Goal: Task Accomplishment & Management: Complete application form

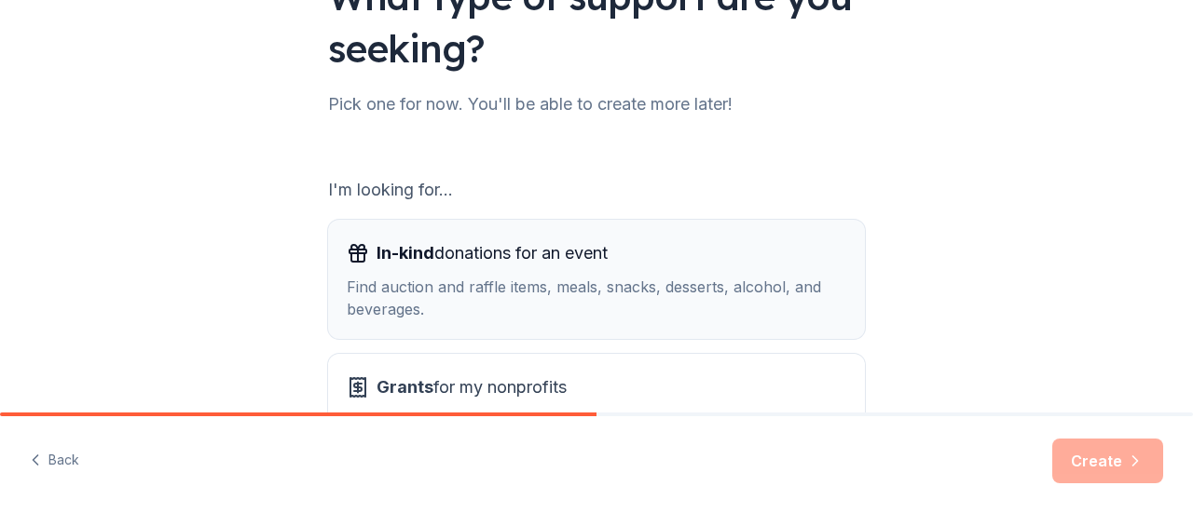
scroll to position [186, 0]
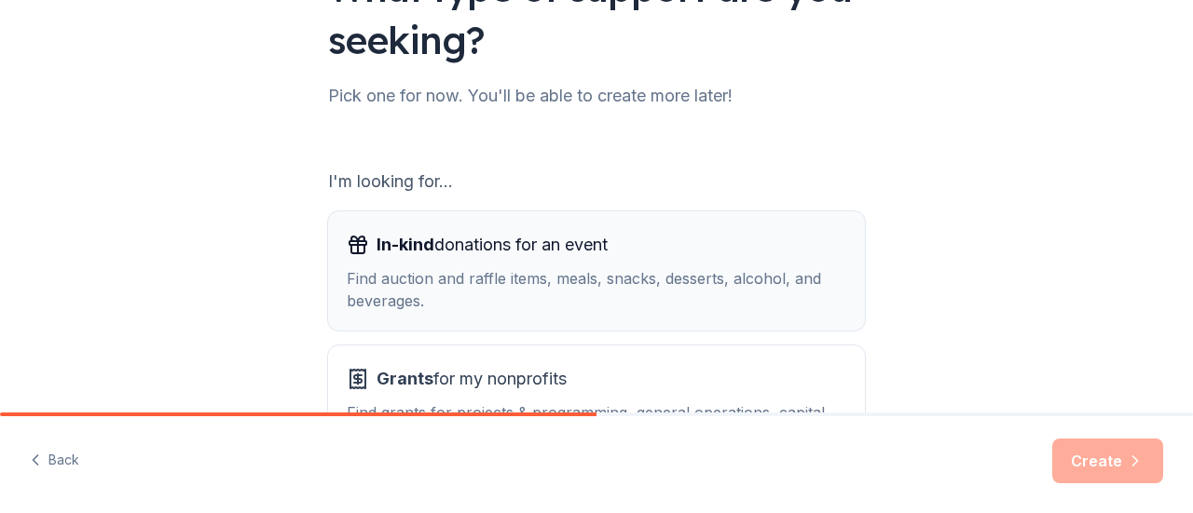
click at [423, 261] on div "In-kind donations for an event Find auction and raffle items, meals, snacks, de…" at bounding box center [596, 271] width 499 height 82
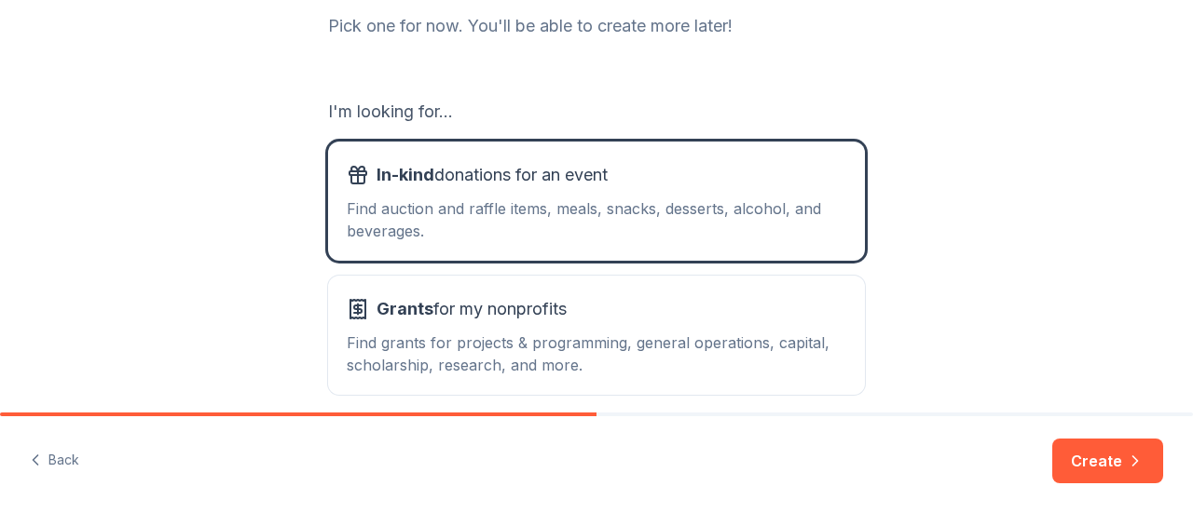
scroll to position [339, 0]
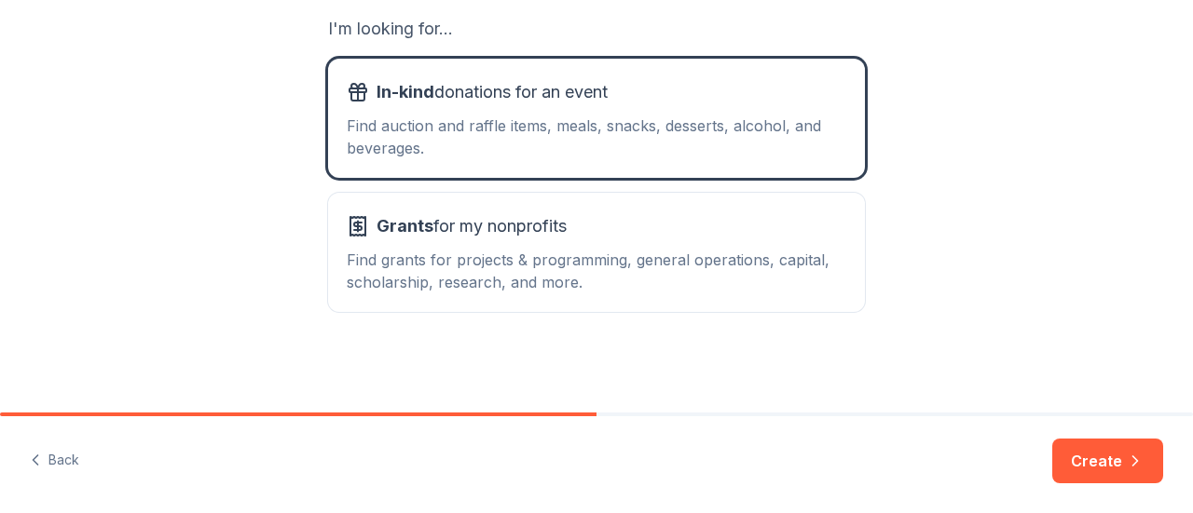
click at [1117, 468] on button "Create" at bounding box center [1107, 461] width 111 height 45
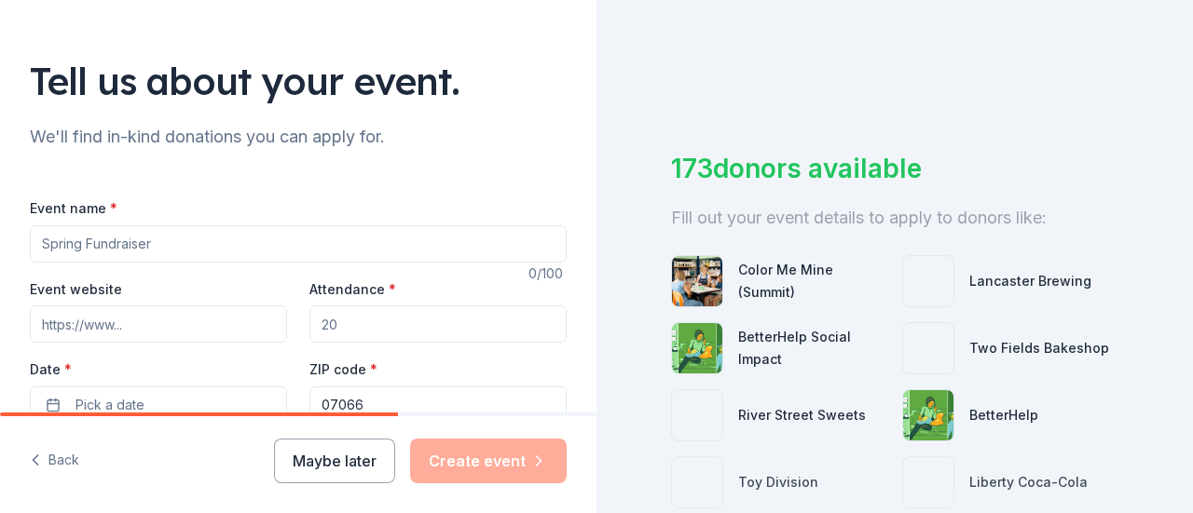
scroll to position [186, 0]
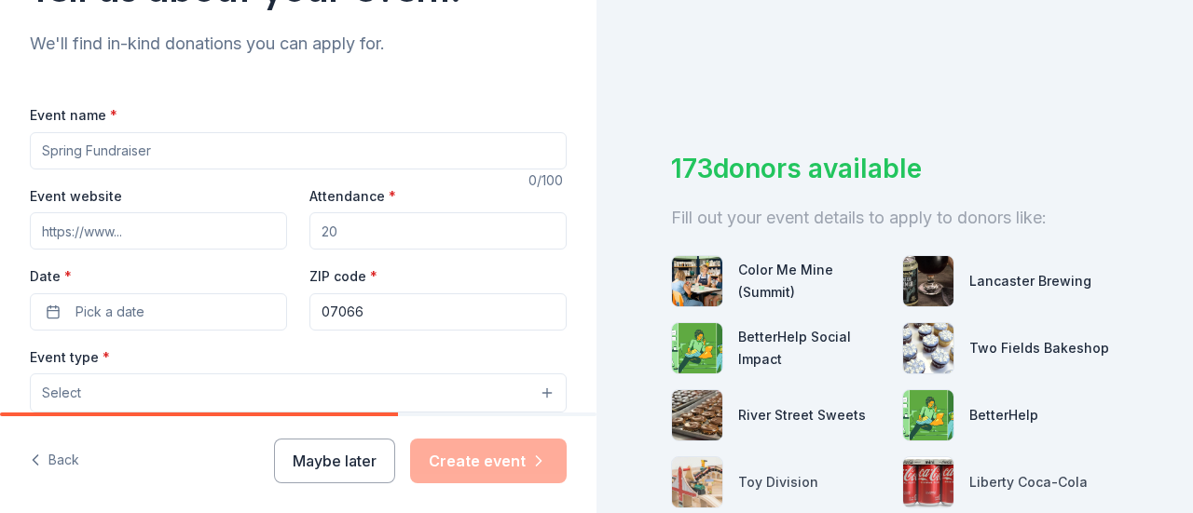
click at [157, 143] on input "Event name *" at bounding box center [298, 150] width 537 height 37
type input "Spring Fundraiser"
click at [375, 232] on input "Attendance *" at bounding box center [437, 230] width 257 height 37
type input "2"
type input "30"
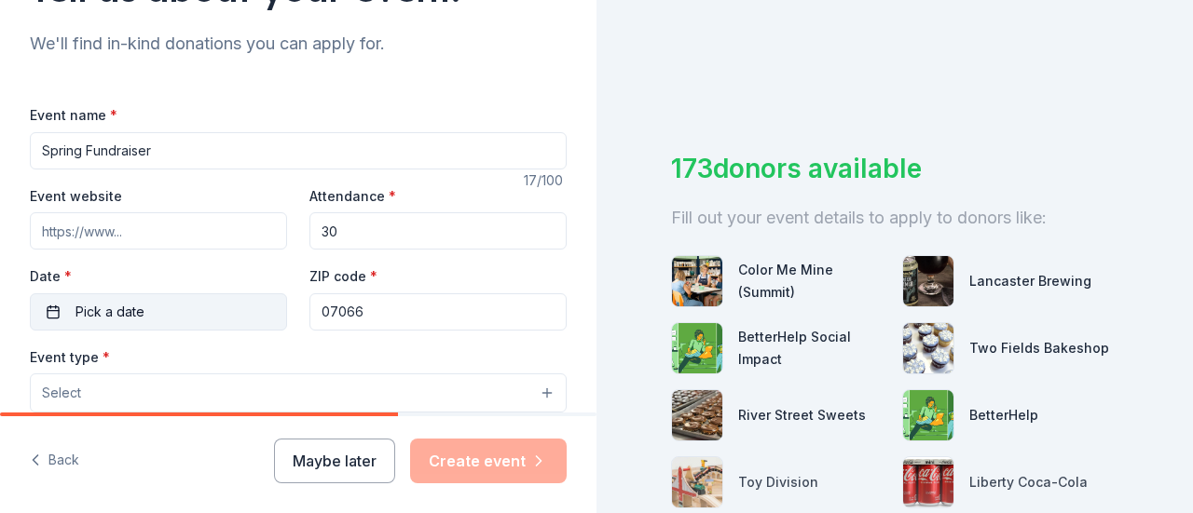
click at [123, 308] on span "Pick a date" at bounding box center [109, 312] width 69 height 22
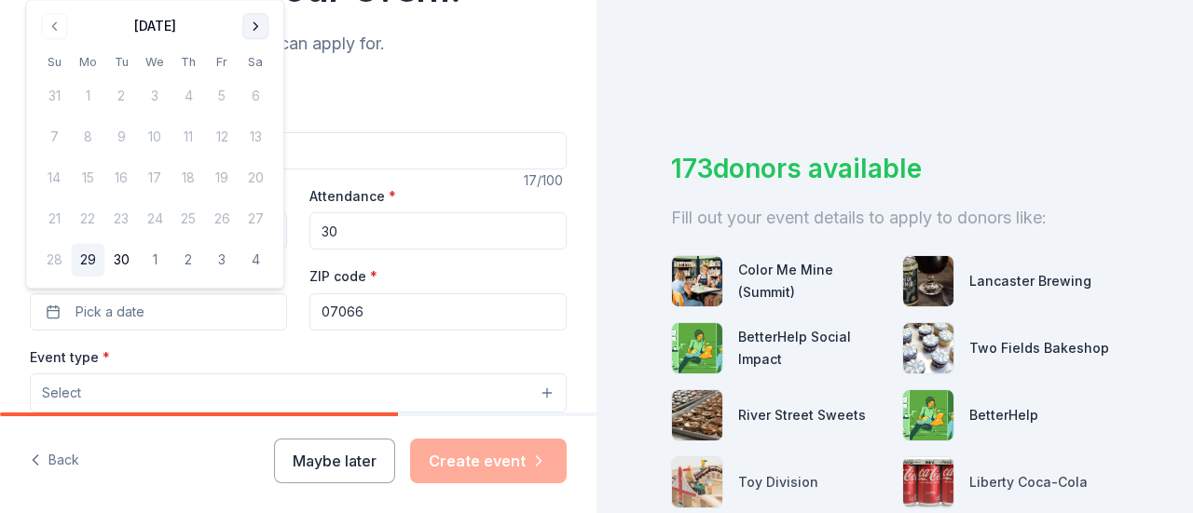
click at [260, 25] on button "Go to next month" at bounding box center [255, 26] width 26 height 26
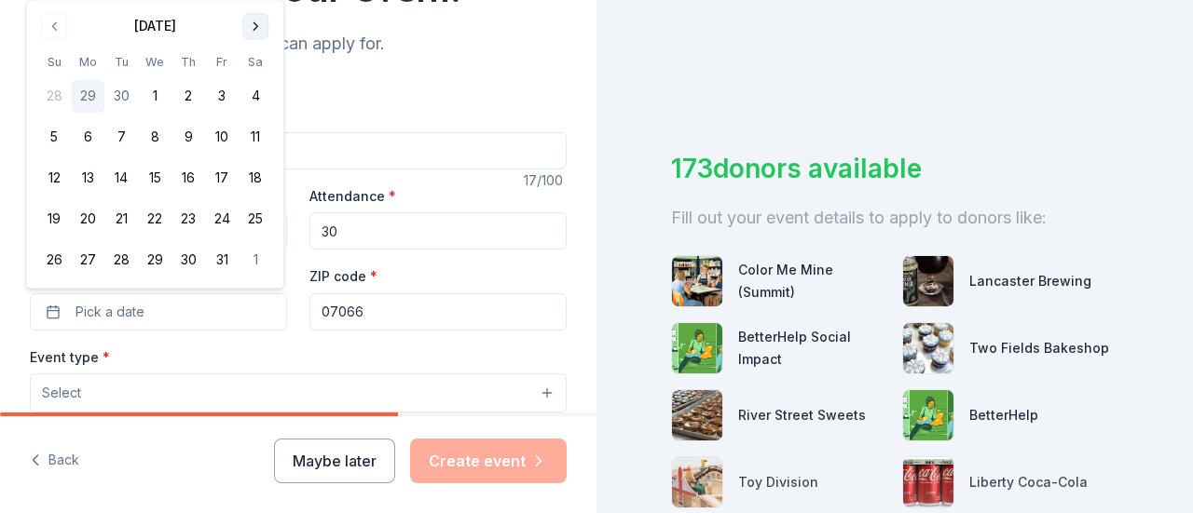
click at [260, 25] on button "Go to next month" at bounding box center [255, 26] width 26 height 26
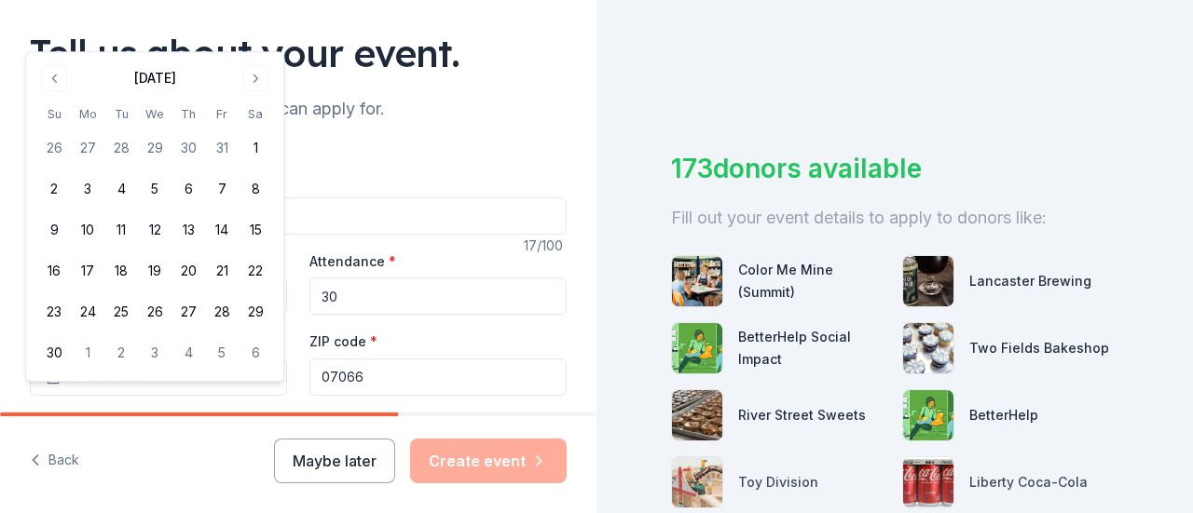
scroll to position [93, 0]
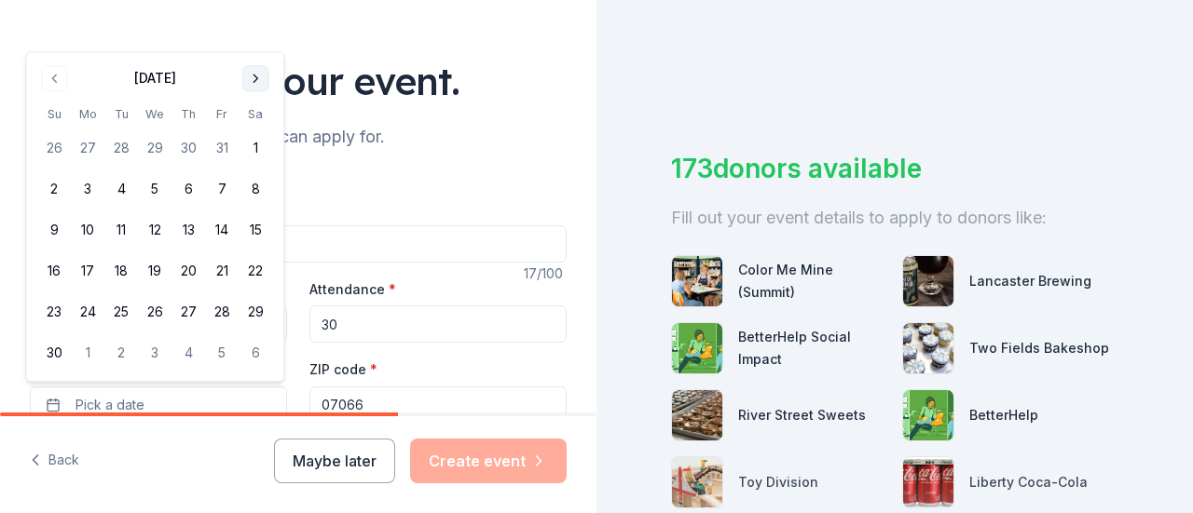
click at [263, 75] on button "Go to next month" at bounding box center [255, 78] width 26 height 26
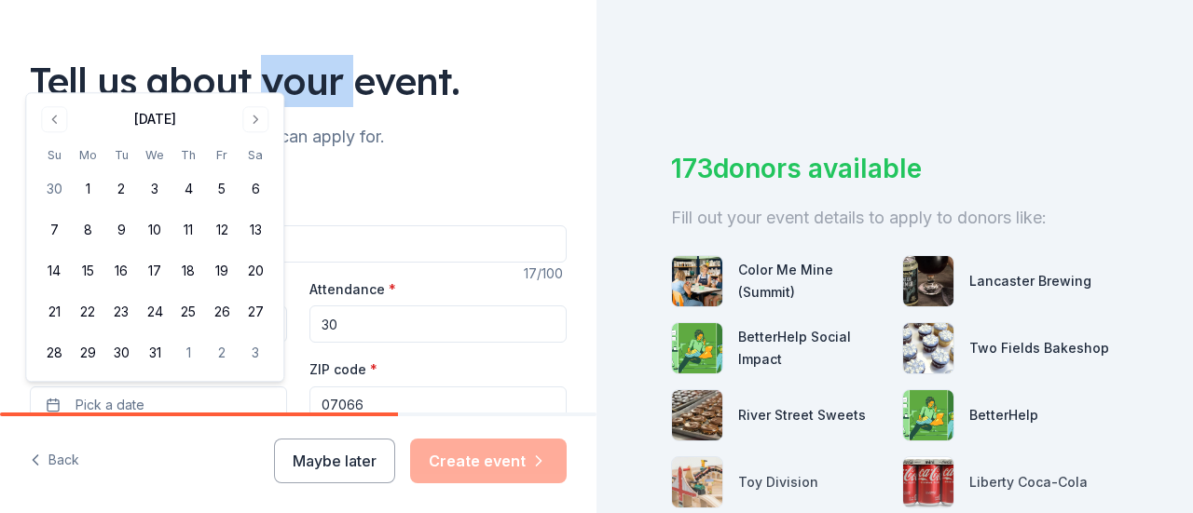
click at [262, 75] on div "Tell us about your event." at bounding box center [298, 81] width 537 height 52
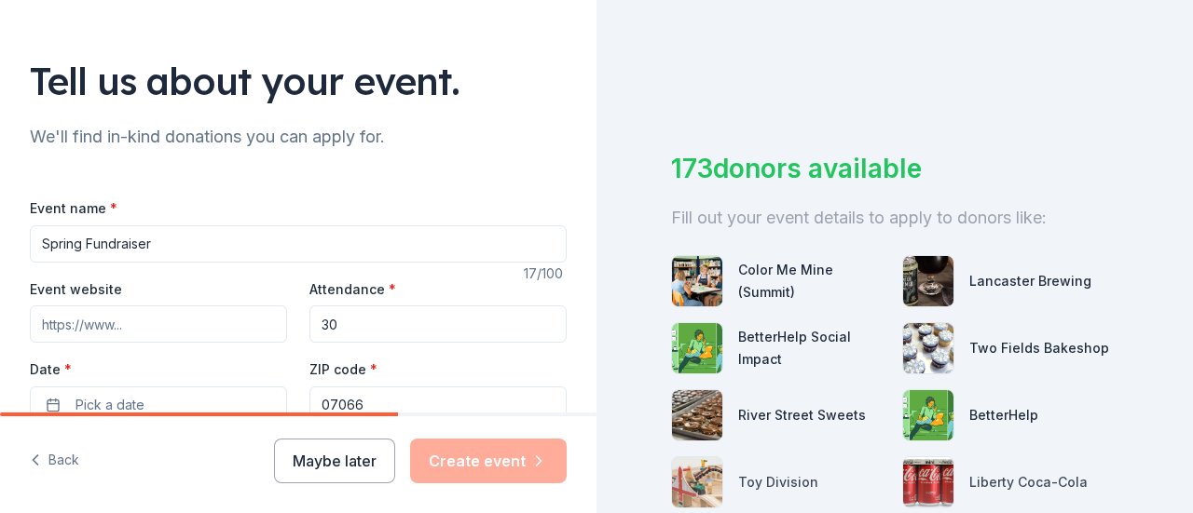
click at [97, 321] on input "Event website" at bounding box center [158, 324] width 257 height 37
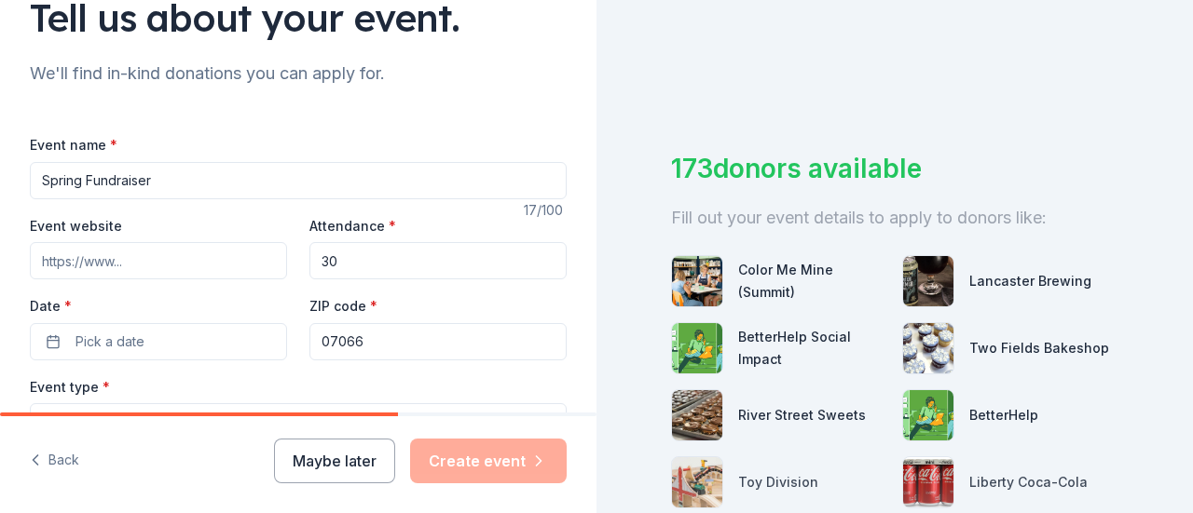
scroll to position [186, 0]
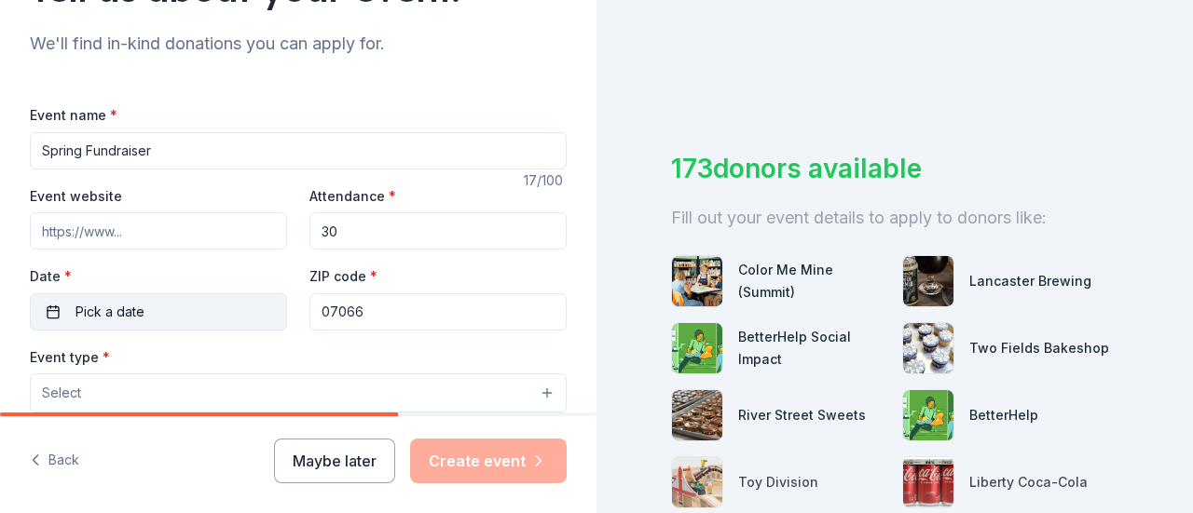
click at [111, 314] on span "Pick a date" at bounding box center [109, 312] width 69 height 22
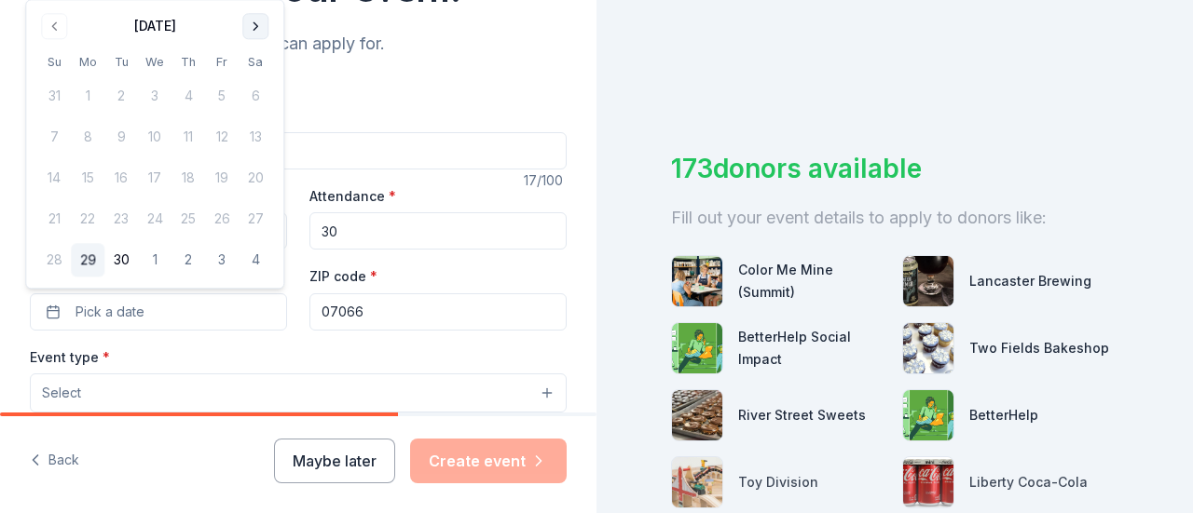
click at [259, 27] on button "Go to next month" at bounding box center [255, 26] width 26 height 26
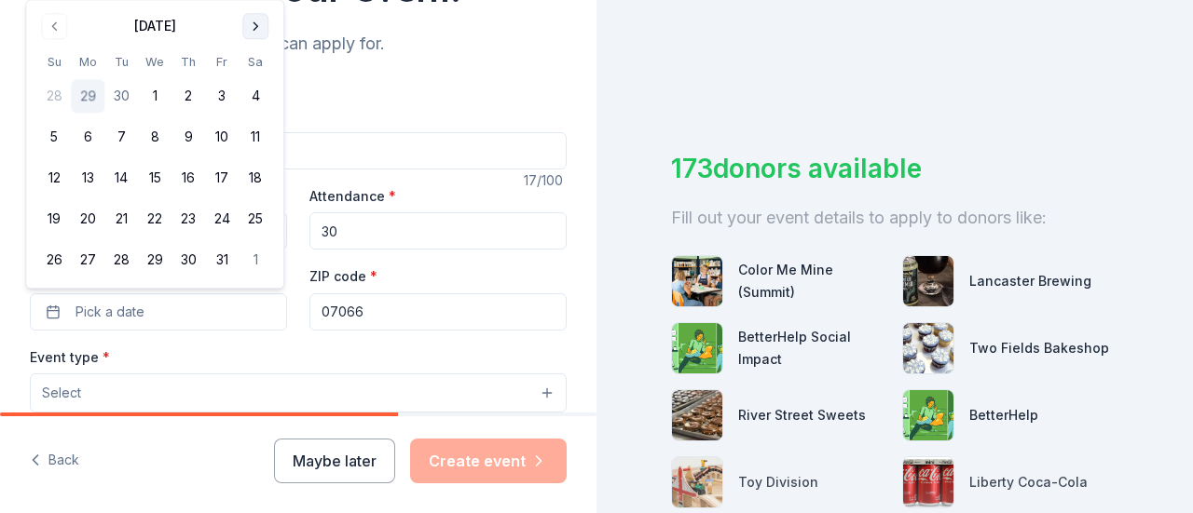
click at [259, 27] on button "Go to next month" at bounding box center [255, 26] width 26 height 26
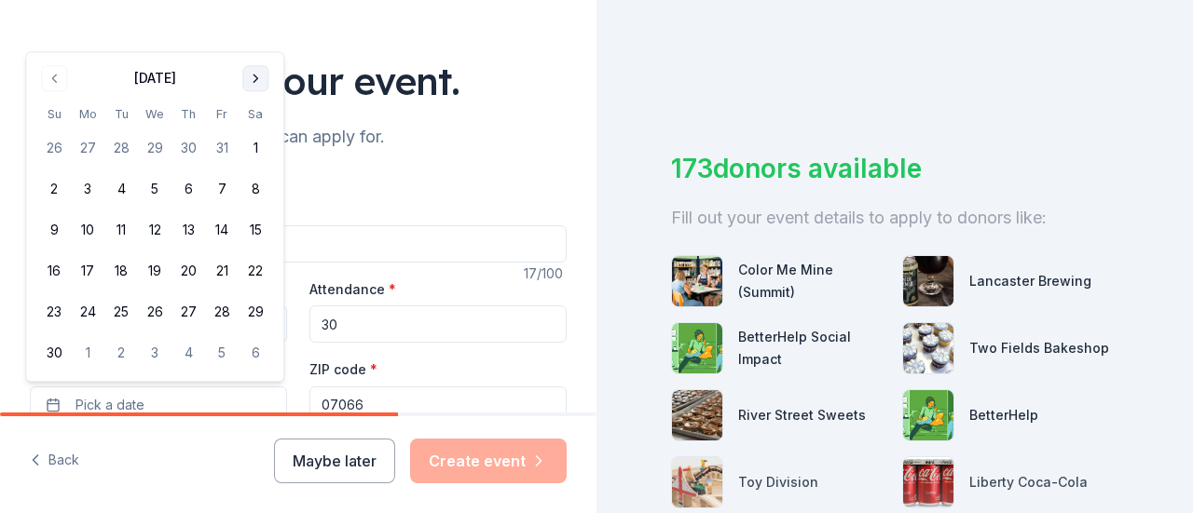
click at [263, 83] on button "Go to next month" at bounding box center [255, 78] width 26 height 26
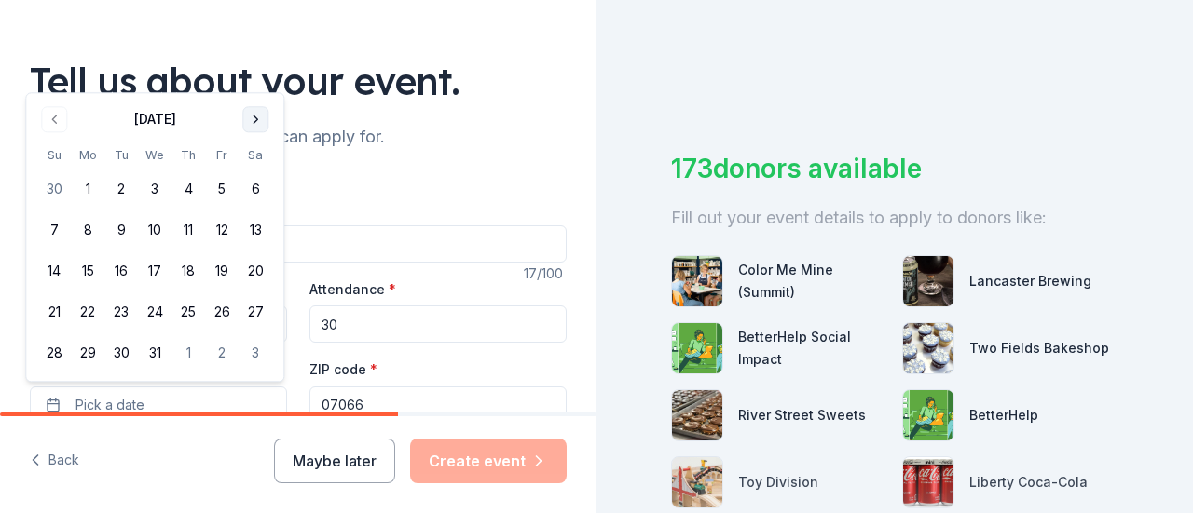
click at [247, 116] on button "Go to next month" at bounding box center [255, 119] width 26 height 26
click at [253, 116] on button "Go to next month" at bounding box center [255, 119] width 26 height 26
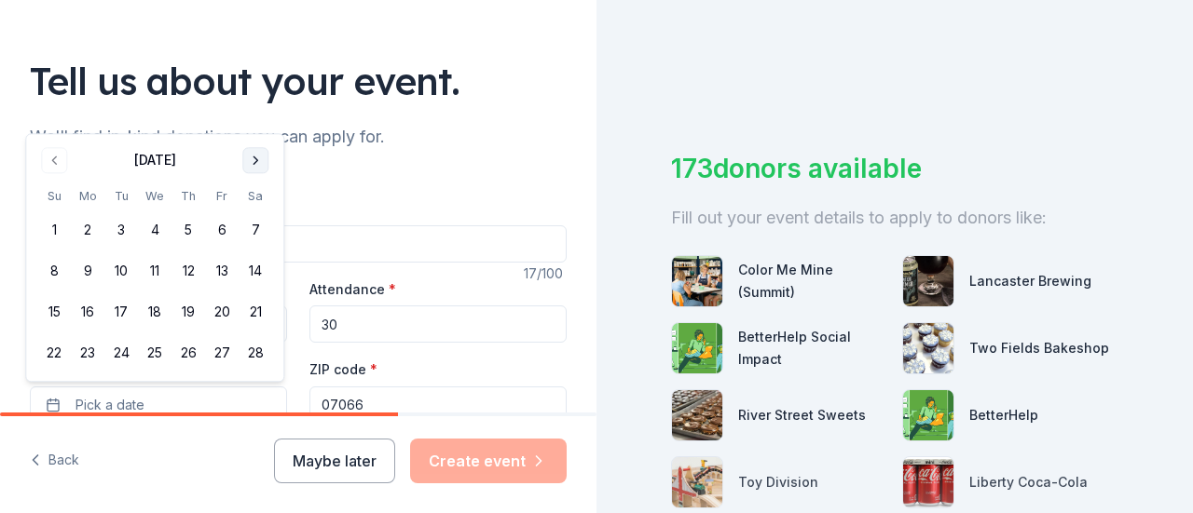
click at [258, 159] on button "Go to next month" at bounding box center [255, 160] width 26 height 26
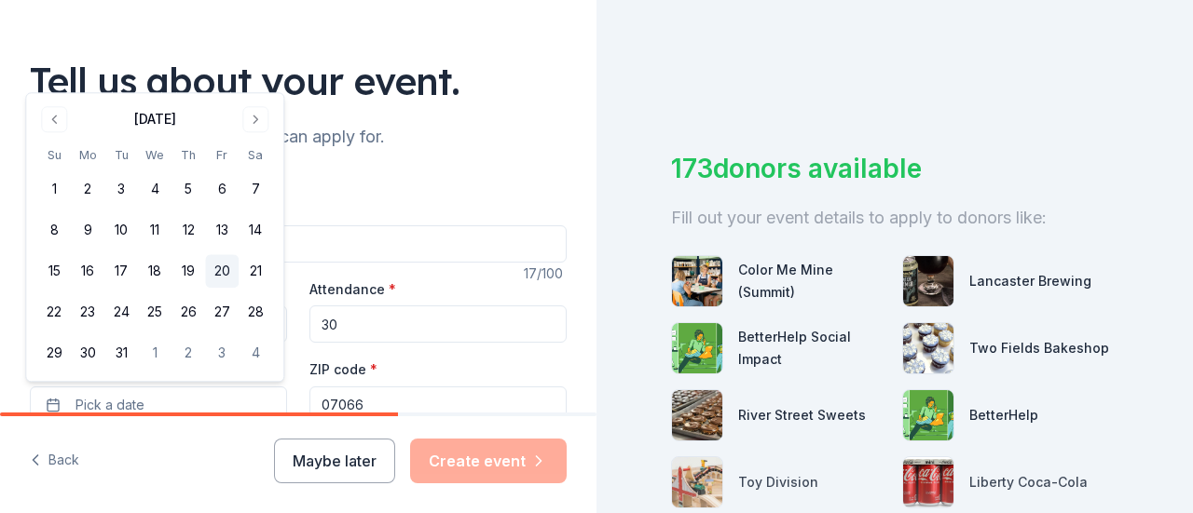
click at [225, 269] on button "20" at bounding box center [222, 272] width 34 height 34
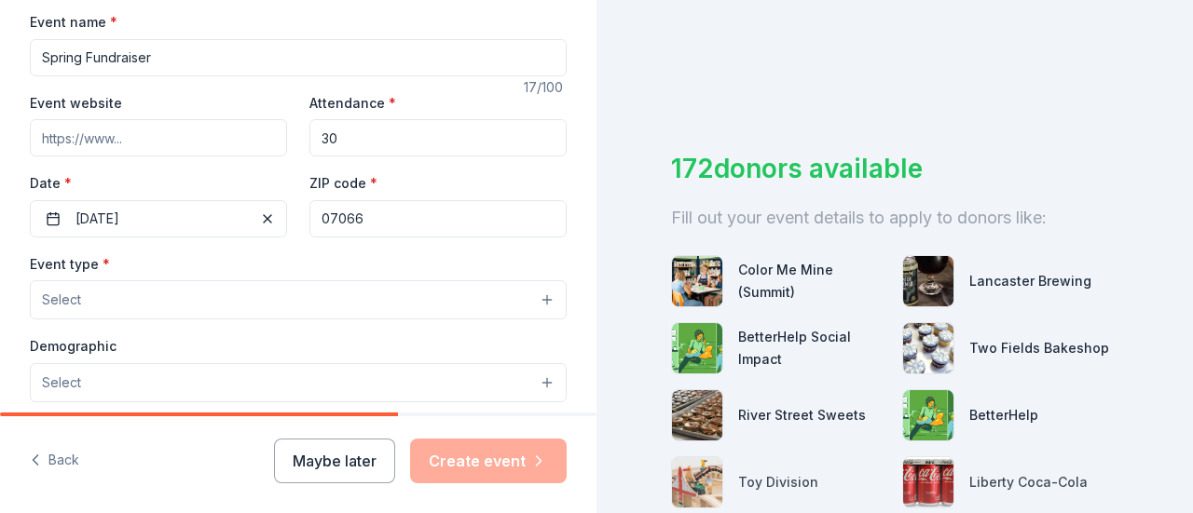
scroll to position [373, 0]
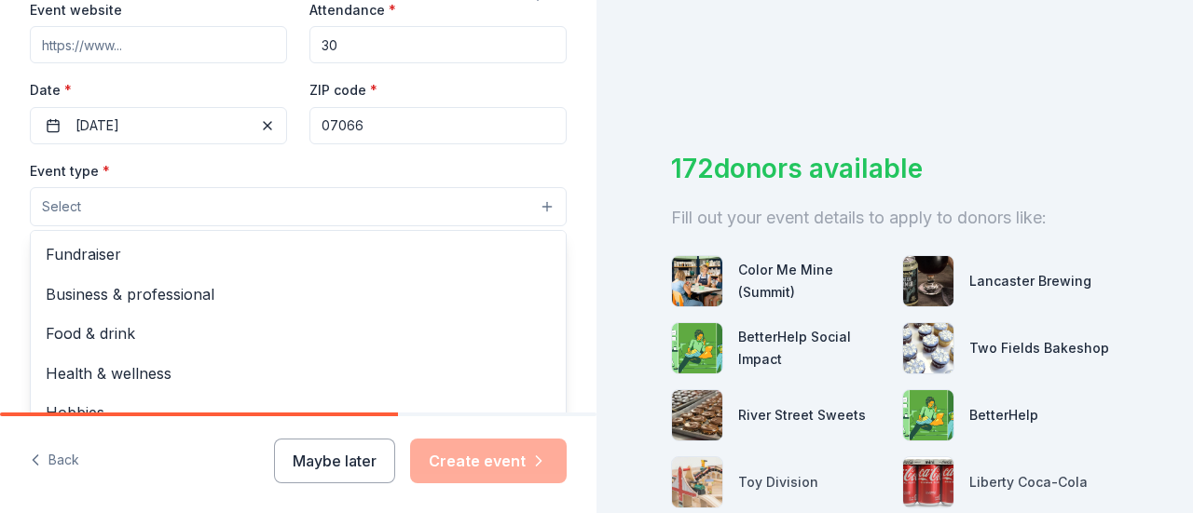
click at [159, 217] on button "Select" at bounding box center [298, 206] width 537 height 39
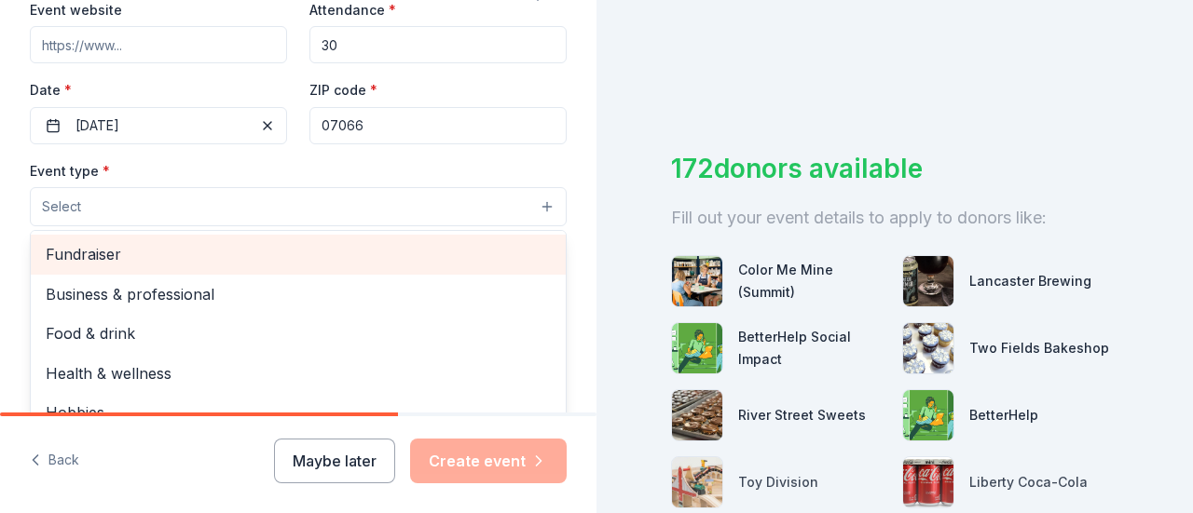
click at [119, 251] on span "Fundraiser" at bounding box center [298, 254] width 505 height 24
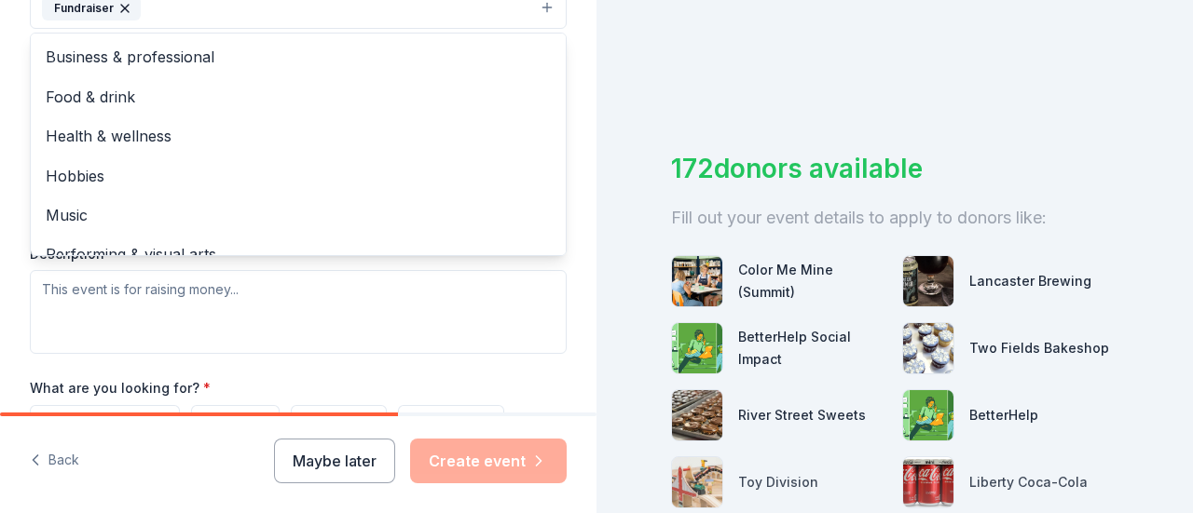
scroll to position [596, 0]
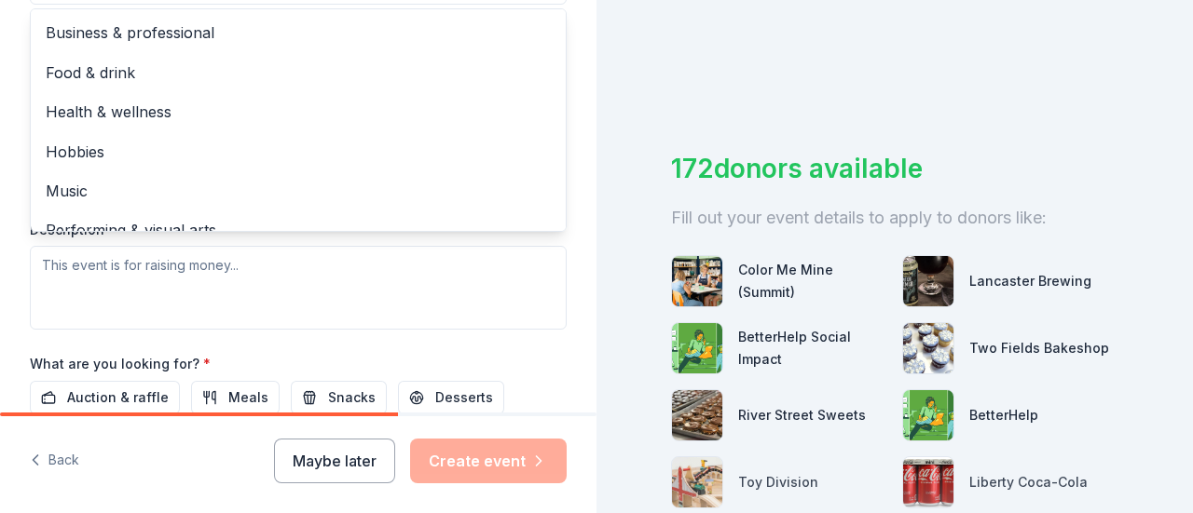
click at [564, 242] on div "Tell us about your event. We'll find in-kind donations you can apply for. Event…" at bounding box center [298, 25] width 596 height 1242
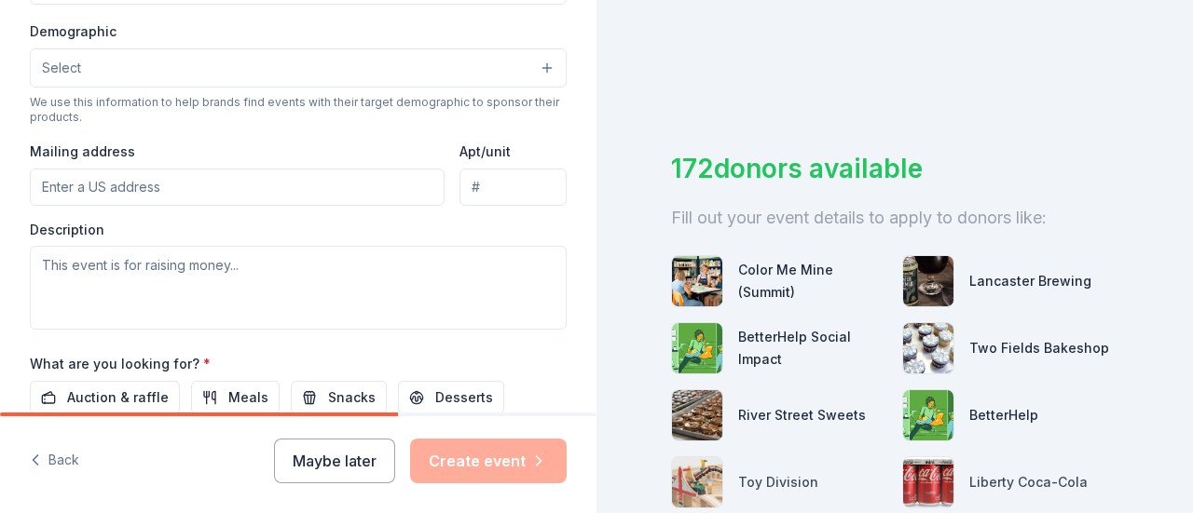
scroll to position [559, 0]
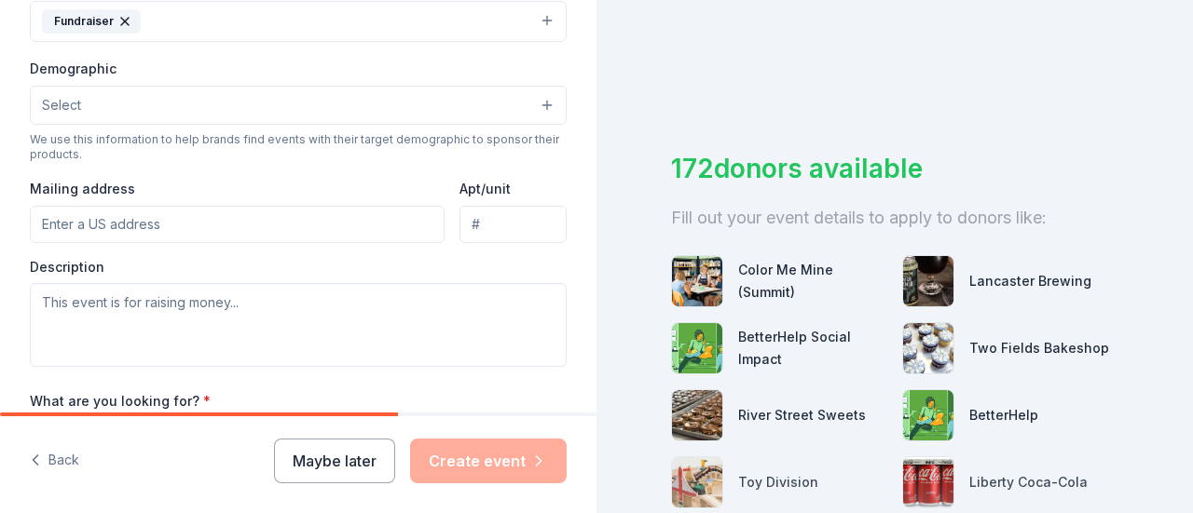
click at [169, 103] on button "Select" at bounding box center [298, 105] width 537 height 39
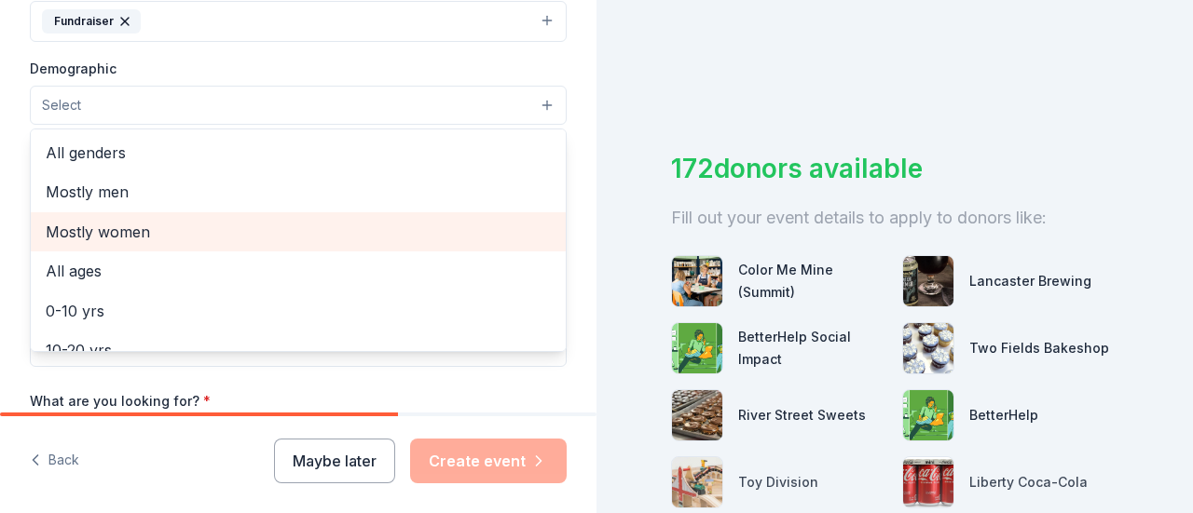
scroll to position [93, 0]
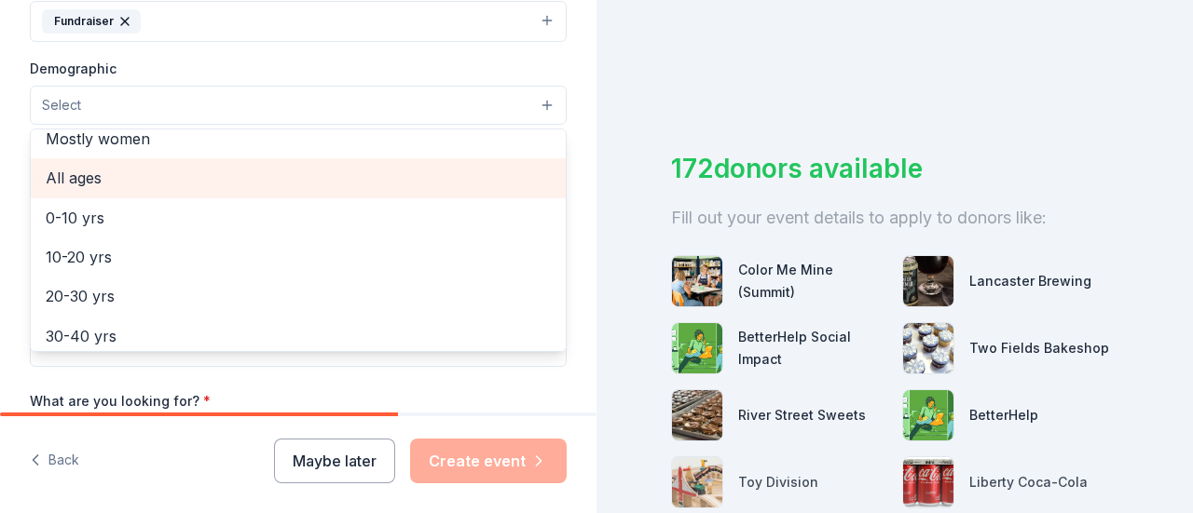
click at [162, 175] on span "All ages" at bounding box center [298, 178] width 505 height 24
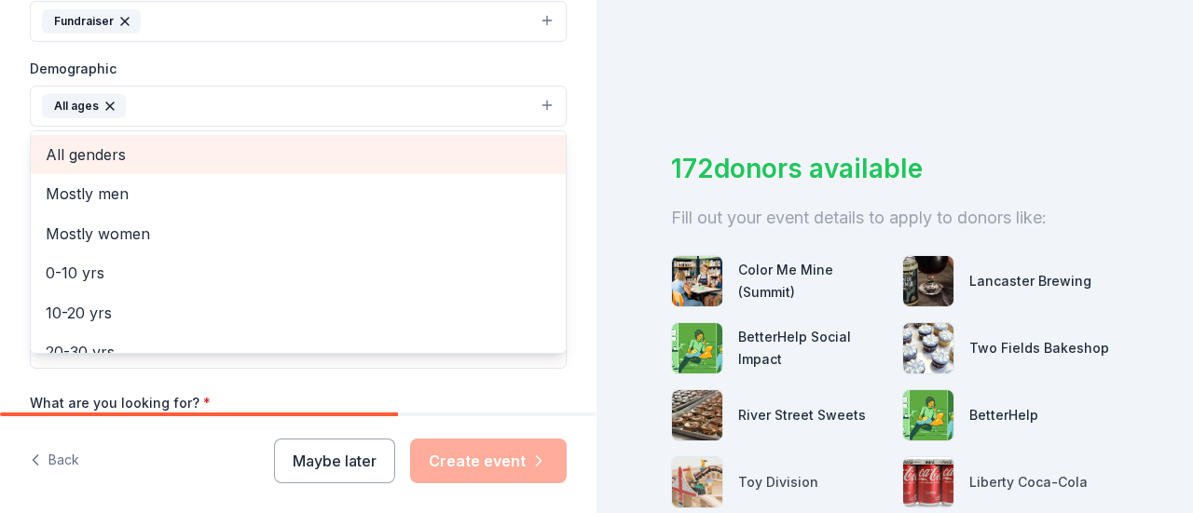
click at [132, 146] on span "All genders" at bounding box center [298, 155] width 505 height 24
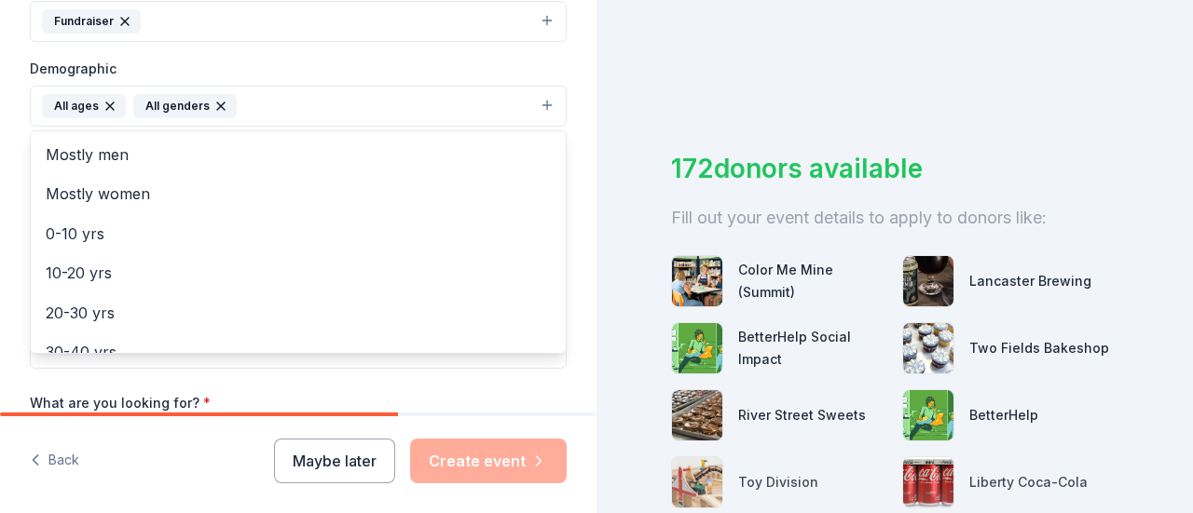
click at [569, 218] on div "Tell us about your event. We'll find in-kind donations you can apply for. Event…" at bounding box center [298, 63] width 596 height 1244
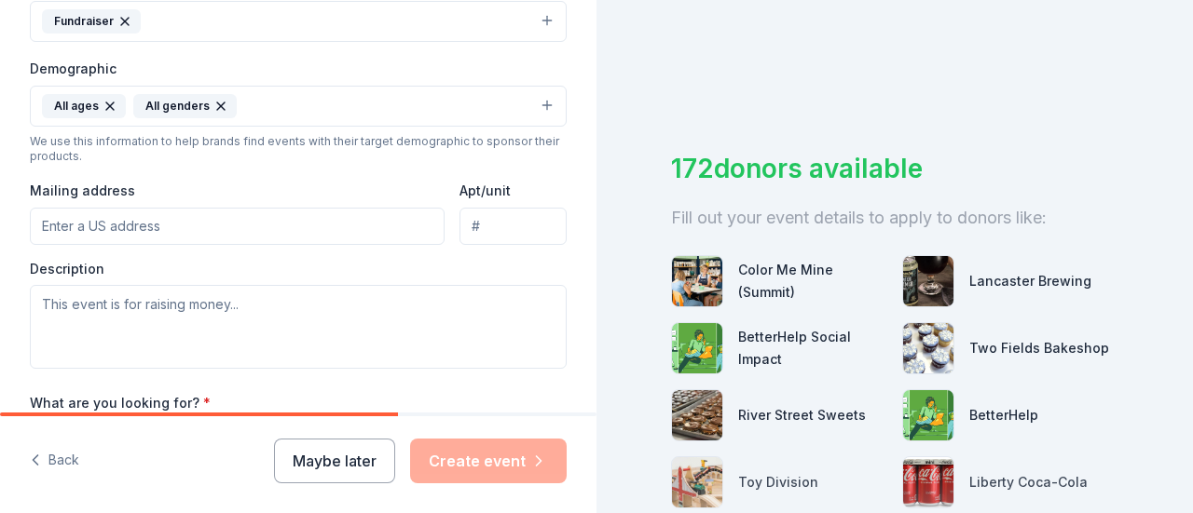
drag, startPoint x: 116, startPoint y: 226, endPoint x: 116, endPoint y: 212, distance: 14.0
click at [116, 226] on input "Mailing address" at bounding box center [237, 226] width 415 height 37
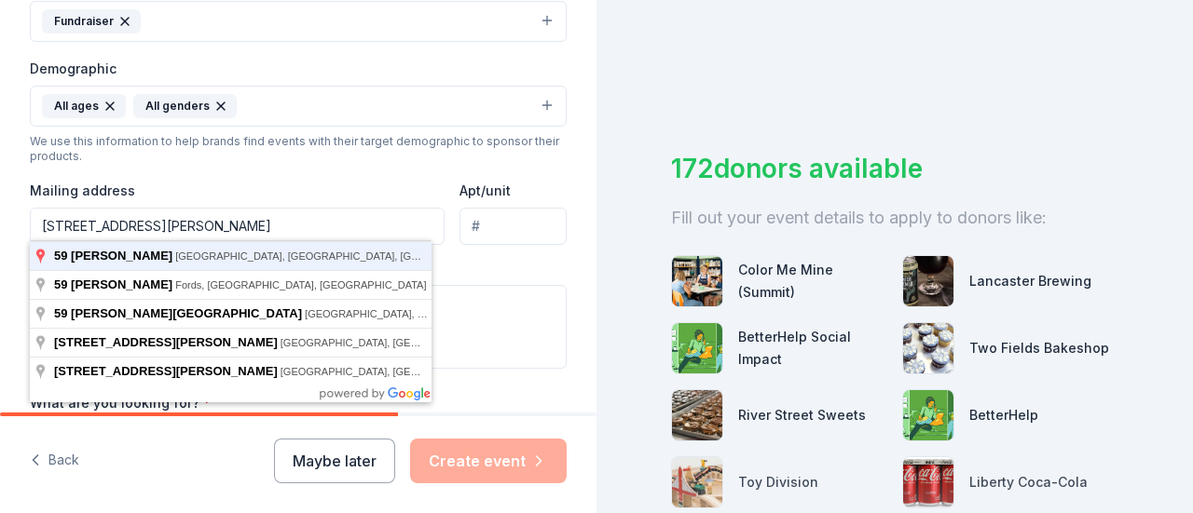
type input "59 Mildred Terrace, Clark, NJ, 07066"
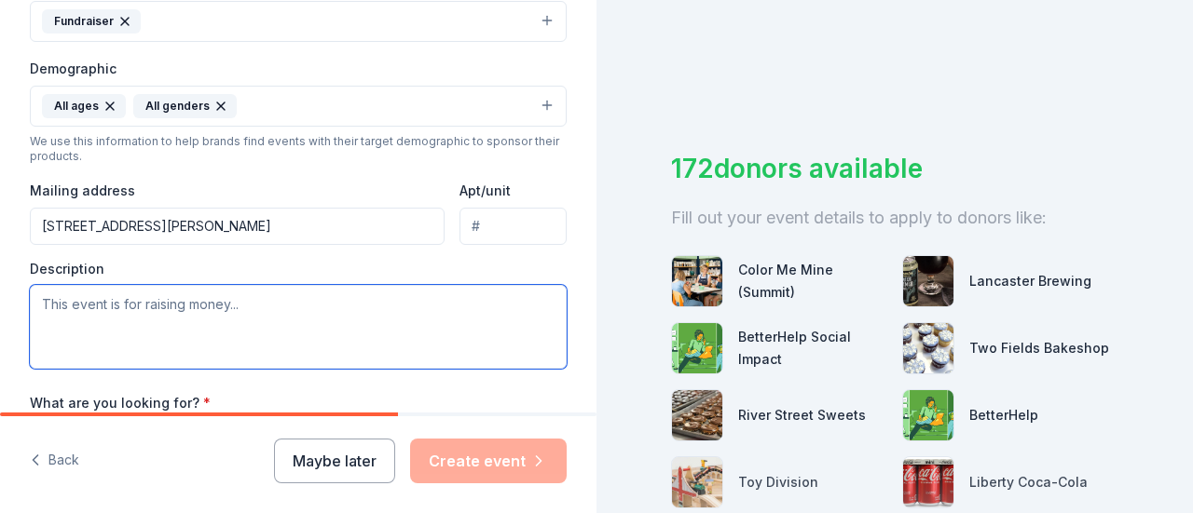
click at [89, 297] on textarea at bounding box center [298, 327] width 537 height 84
type textarea "T"
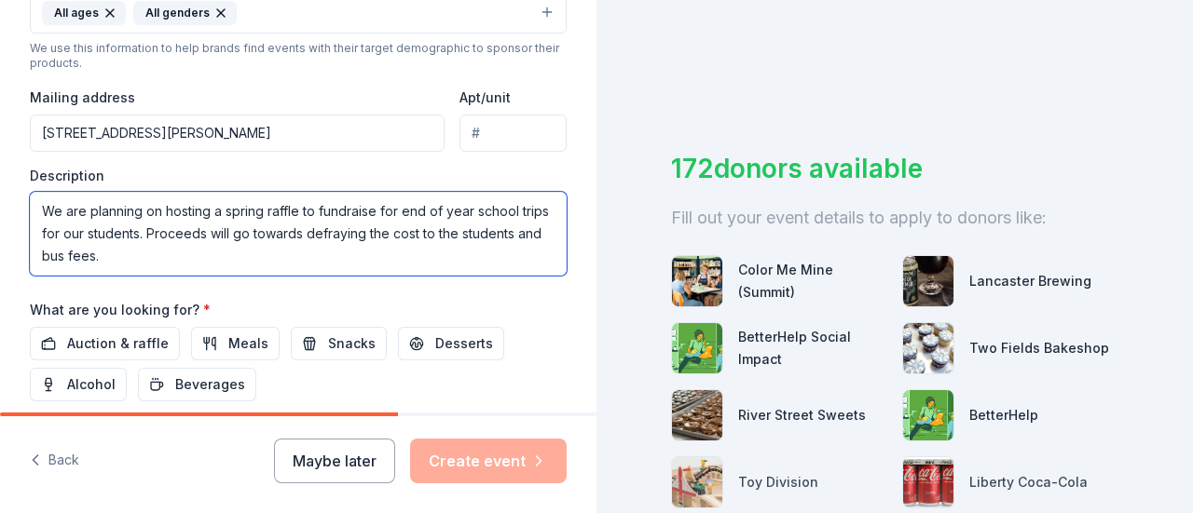
scroll to position [746, 0]
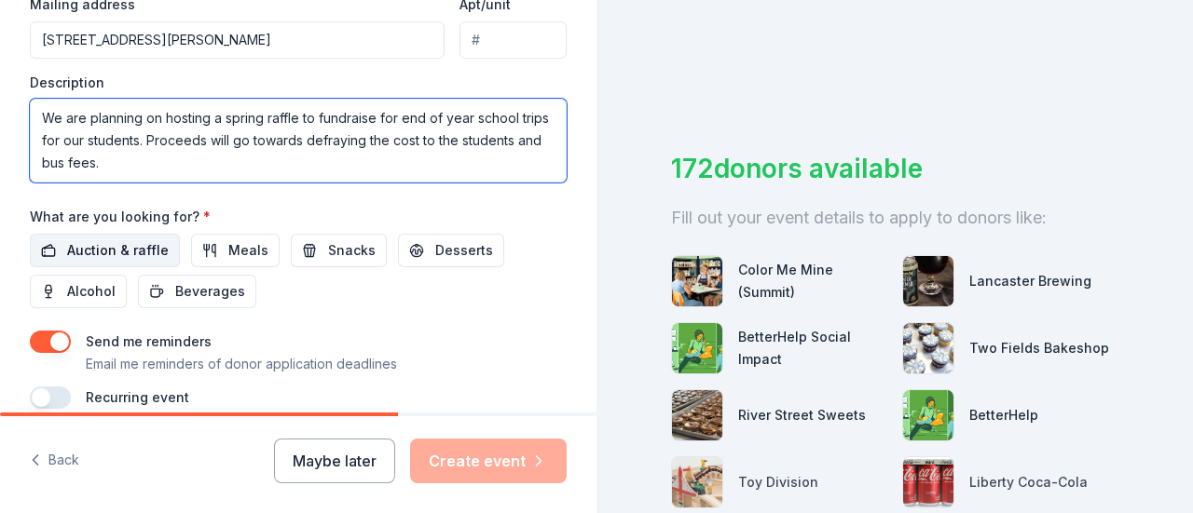
type textarea "We are planning on hosting a spring raffle to fundraise for end of year school …"
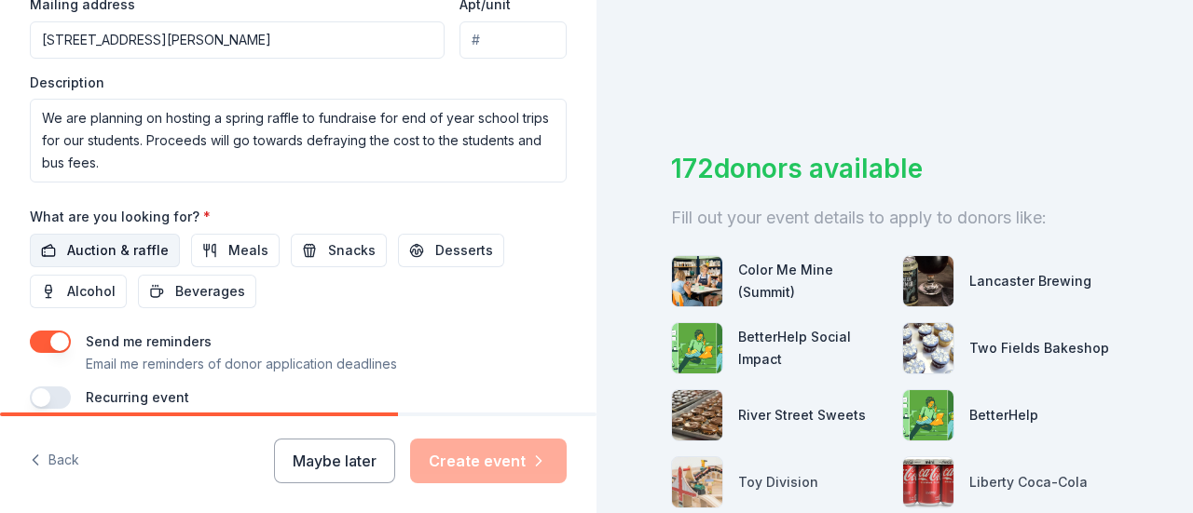
click at [102, 243] on span "Auction & raffle" at bounding box center [118, 250] width 102 height 22
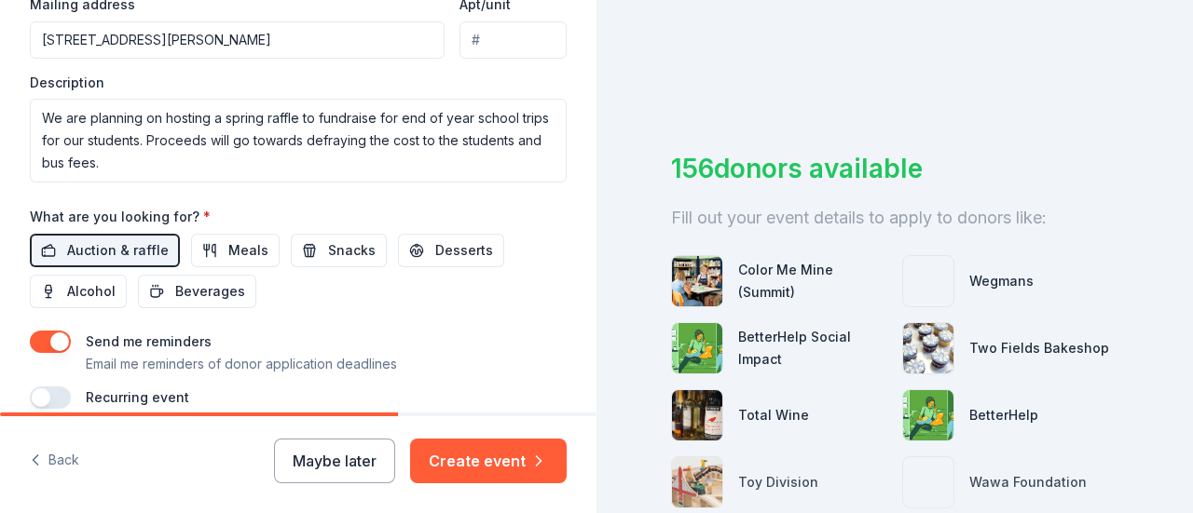
scroll to position [826, 0]
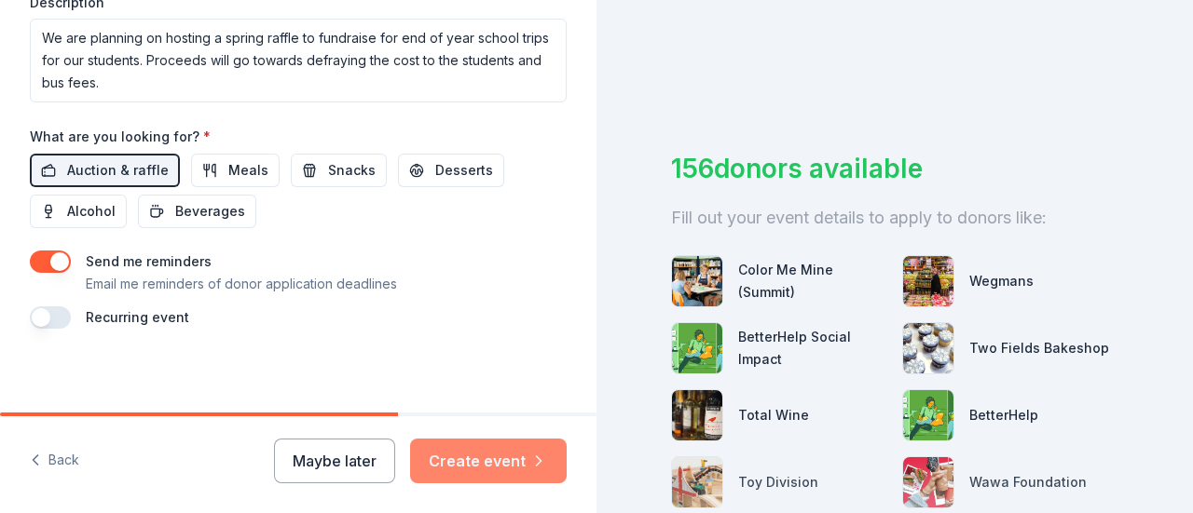
click at [472, 462] on button "Create event" at bounding box center [488, 461] width 157 height 45
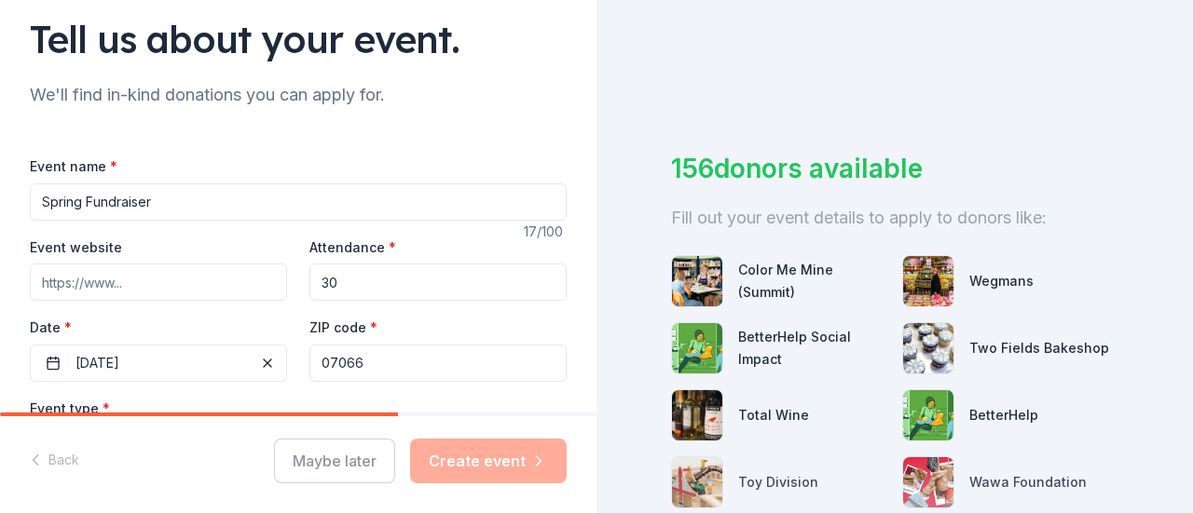
scroll to position [80, 0]
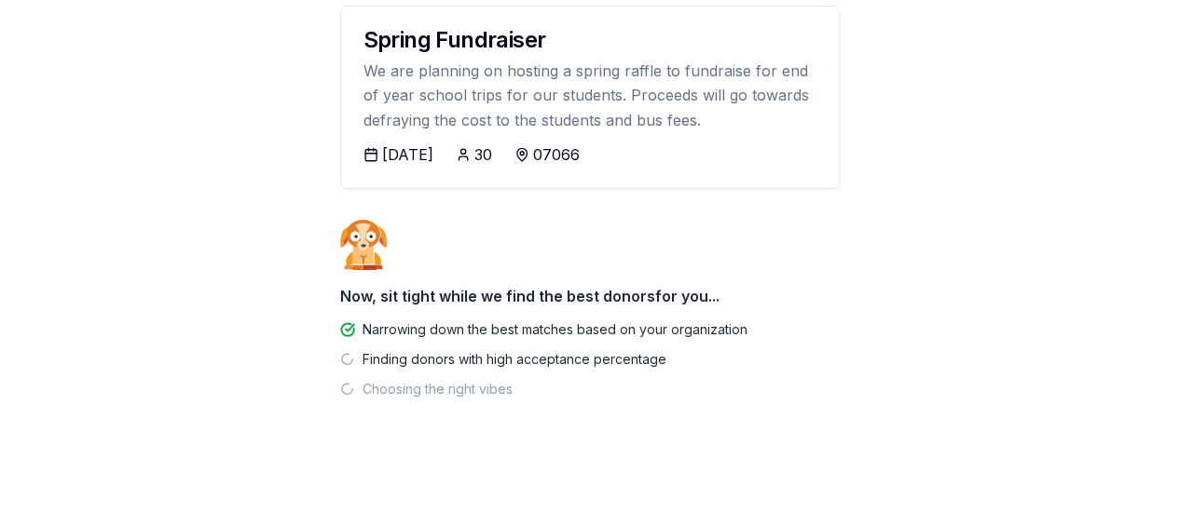
scroll to position [248, 0]
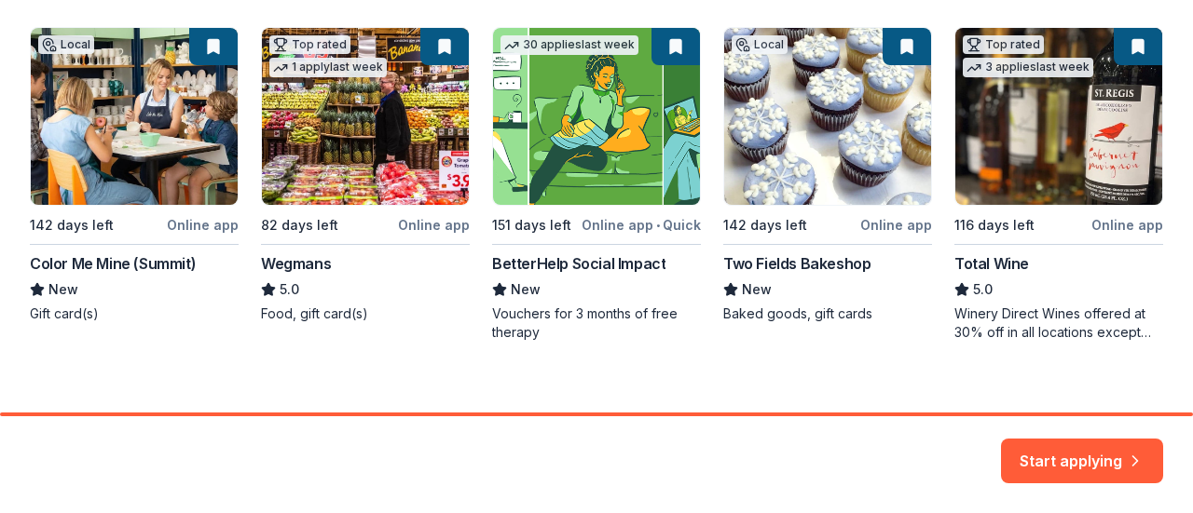
scroll to position [370, 0]
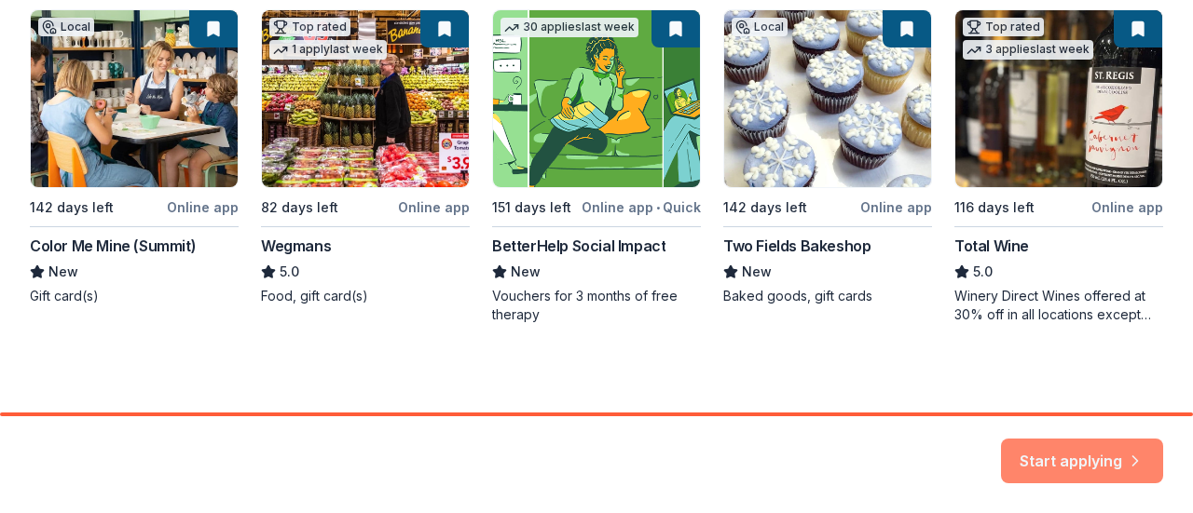
click at [1092, 453] on button "Start applying" at bounding box center [1082, 450] width 162 height 45
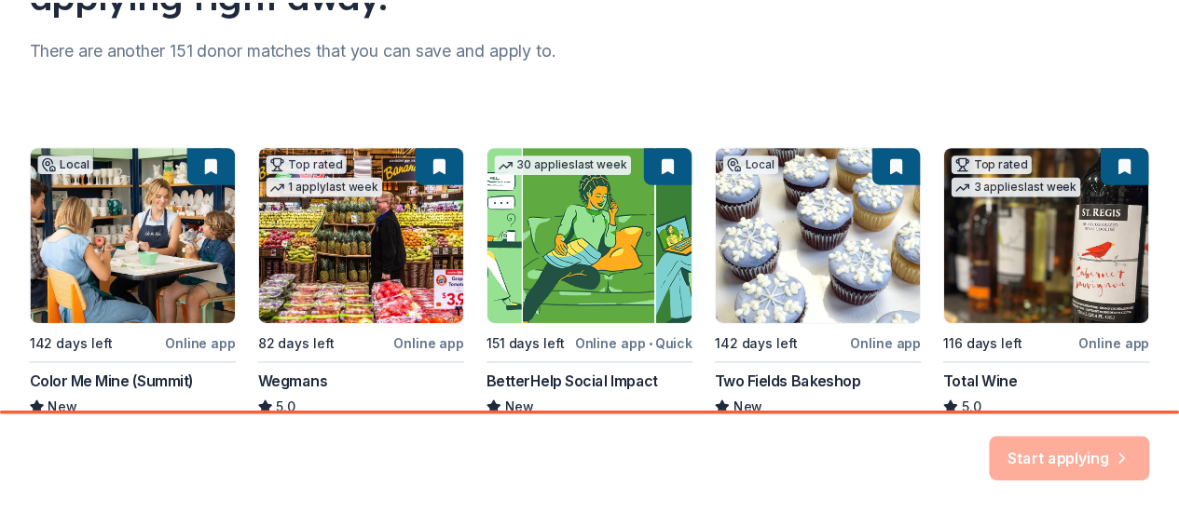
scroll to position [0, 0]
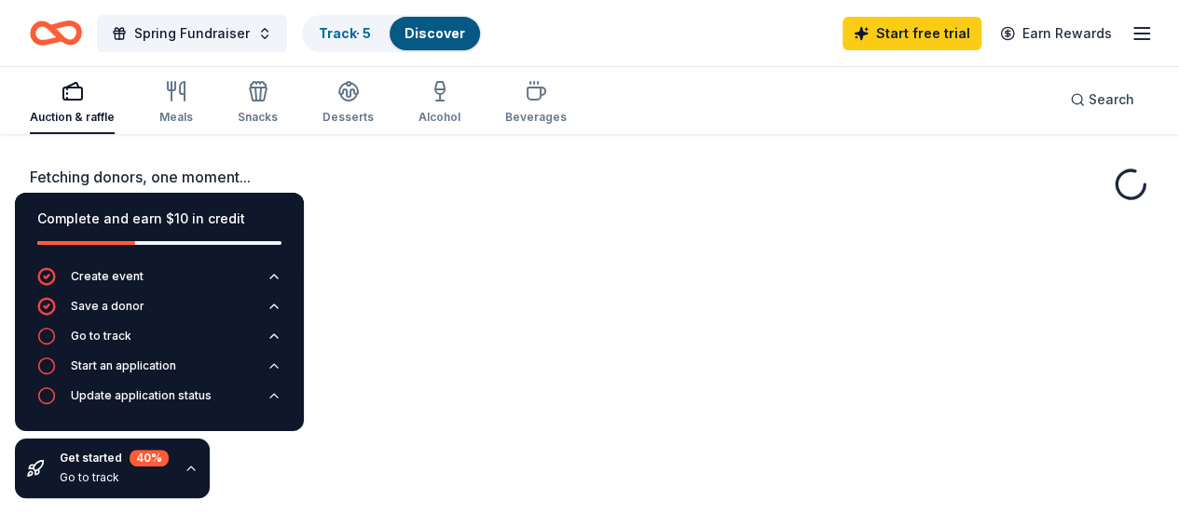
scroll to position [93, 0]
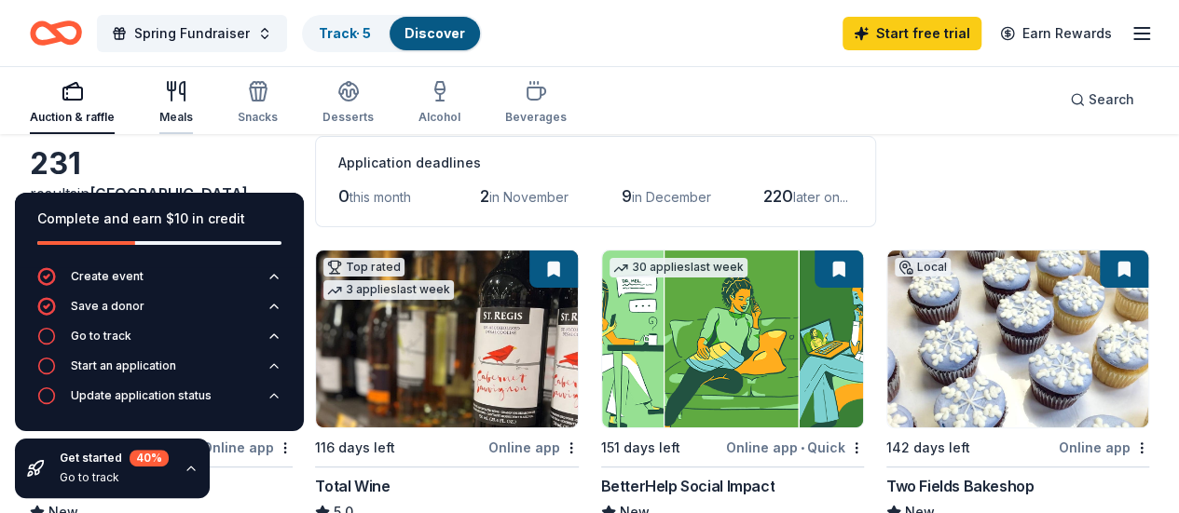
click at [171, 94] on icon "button" at bounding box center [171, 91] width 0 height 19
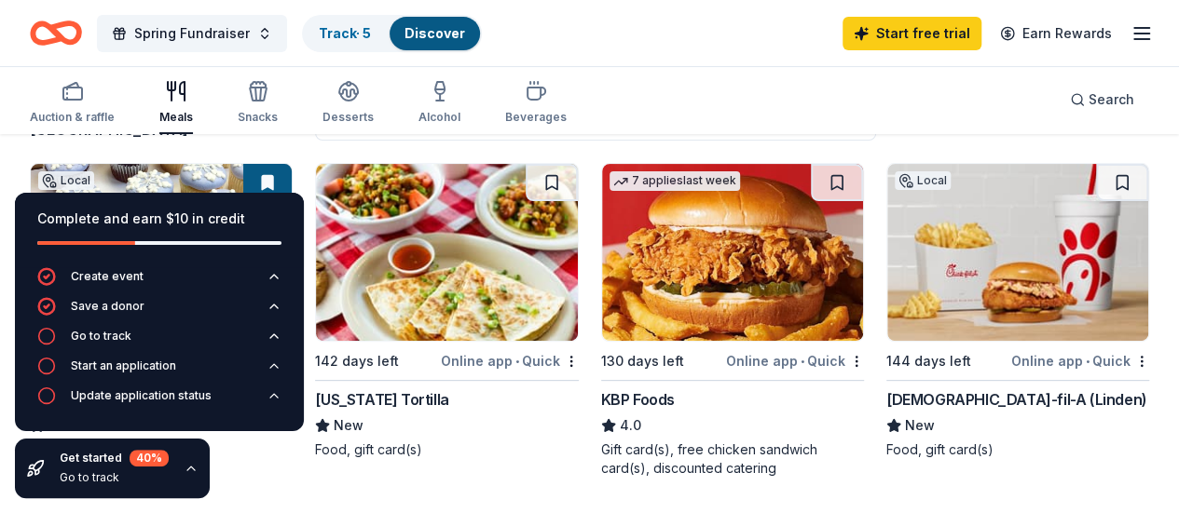
scroll to position [186, 0]
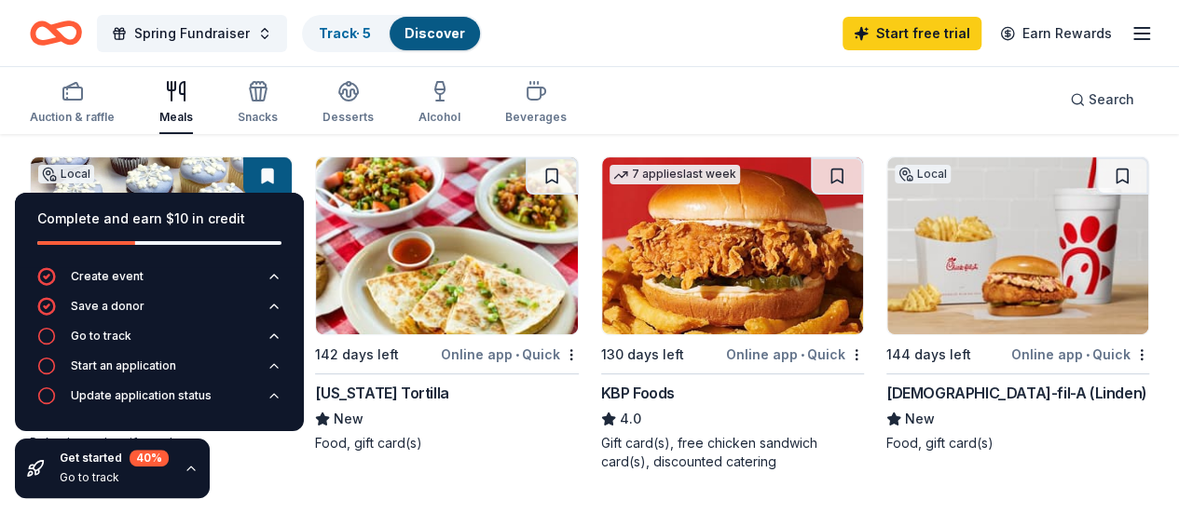
click at [650, 85] on div "Auction & raffle Meals Snacks Desserts Alcohol Beverages Search" at bounding box center [589, 99] width 1119 height 69
click at [242, 22] on span "Spring Fundraiser" at bounding box center [192, 33] width 116 height 22
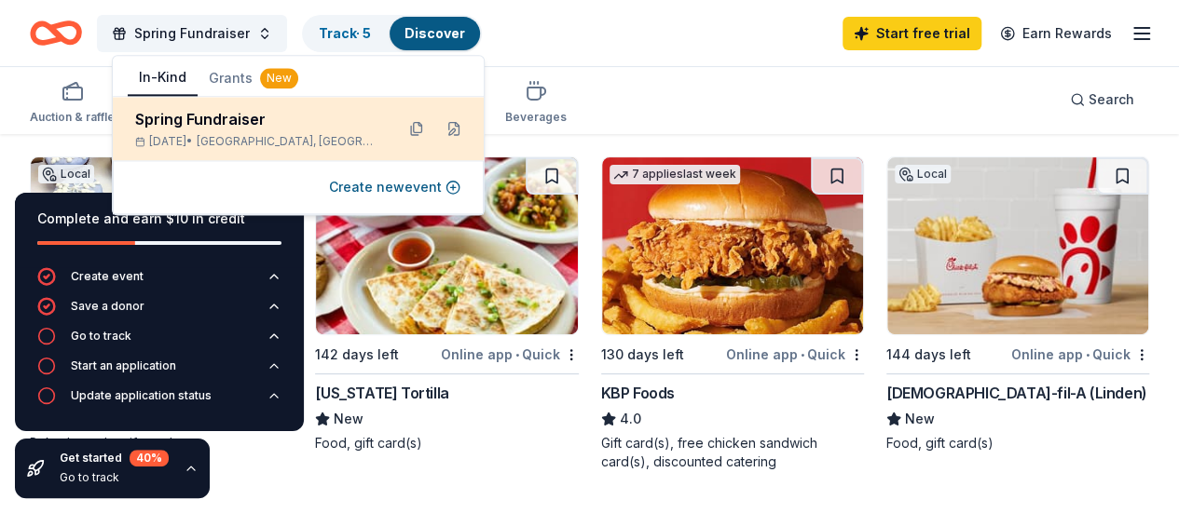
click at [181, 132] on div "Spring Fundraiser Mar 20, 2026 • Clark, NJ" at bounding box center [257, 128] width 244 height 41
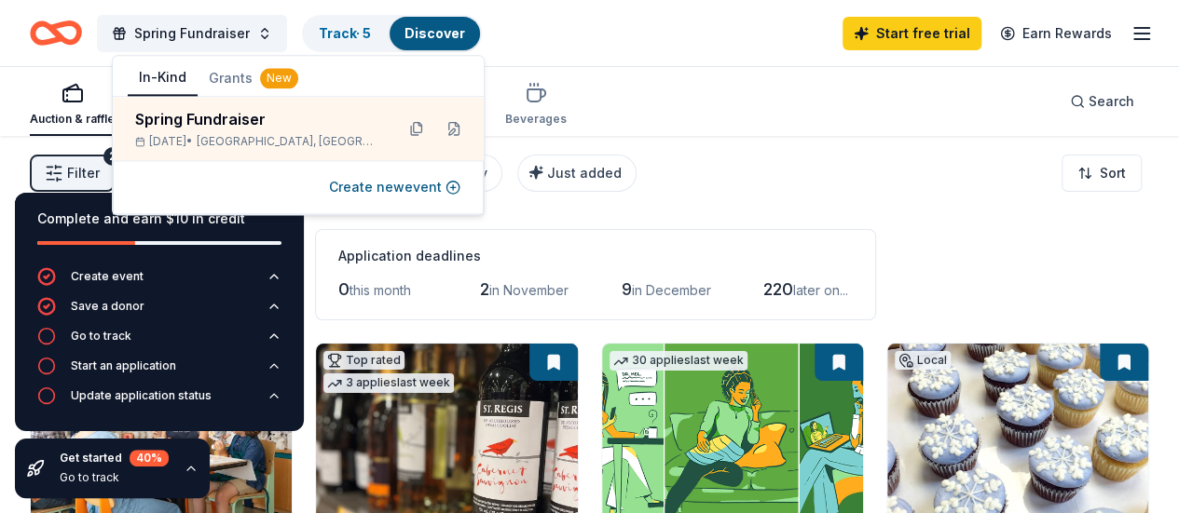
click at [734, 152] on div "Filter 2 Application methods Causes Eligibility Just added Sort" at bounding box center [589, 173] width 1179 height 75
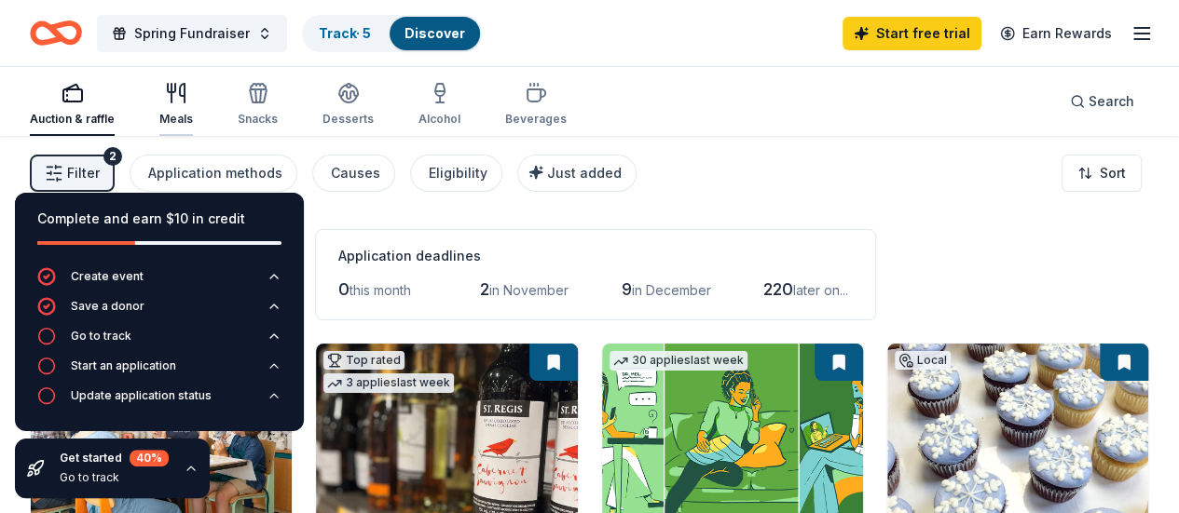
click at [181, 96] on icon "button" at bounding box center [176, 93] width 22 height 22
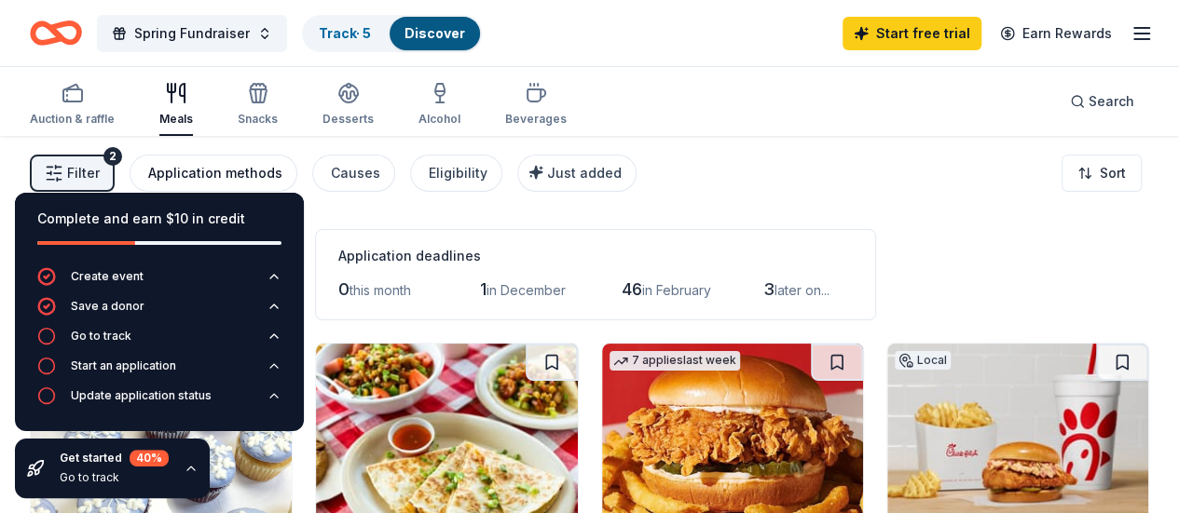
click at [226, 169] on div "Application methods" at bounding box center [215, 173] width 134 height 22
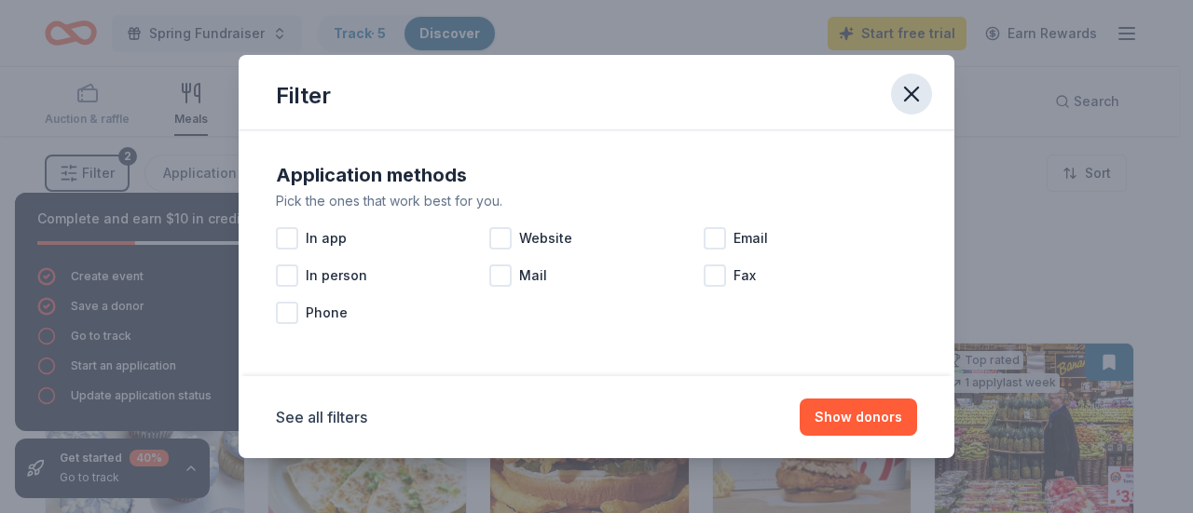
click at [914, 98] on icon "button" at bounding box center [911, 94] width 13 height 13
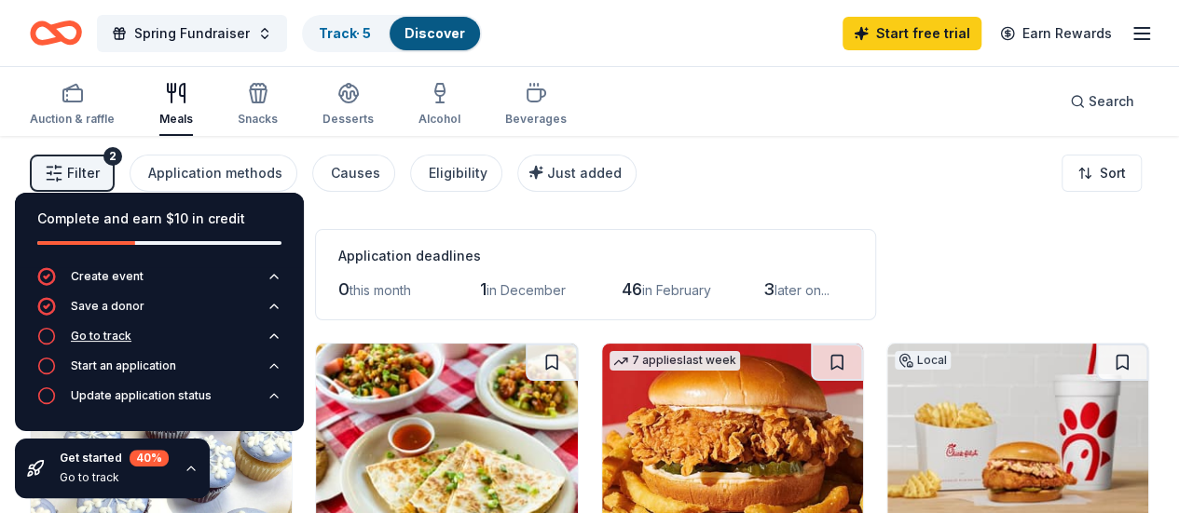
click at [113, 336] on div "Go to track" at bounding box center [101, 336] width 61 height 15
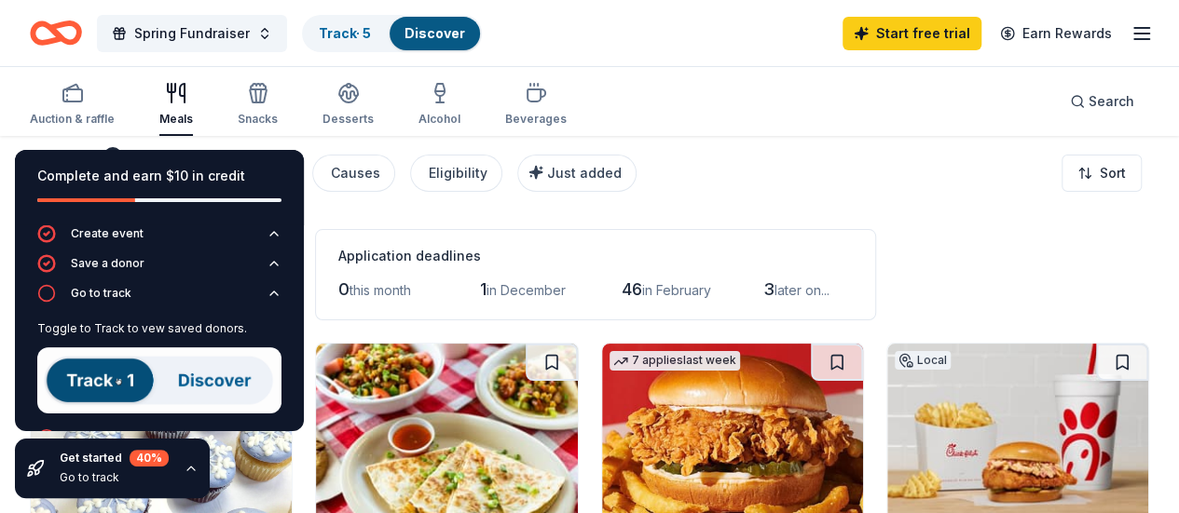
click at [104, 376] on img at bounding box center [159, 381] width 244 height 66
click at [186, 381] on img at bounding box center [159, 381] width 244 height 66
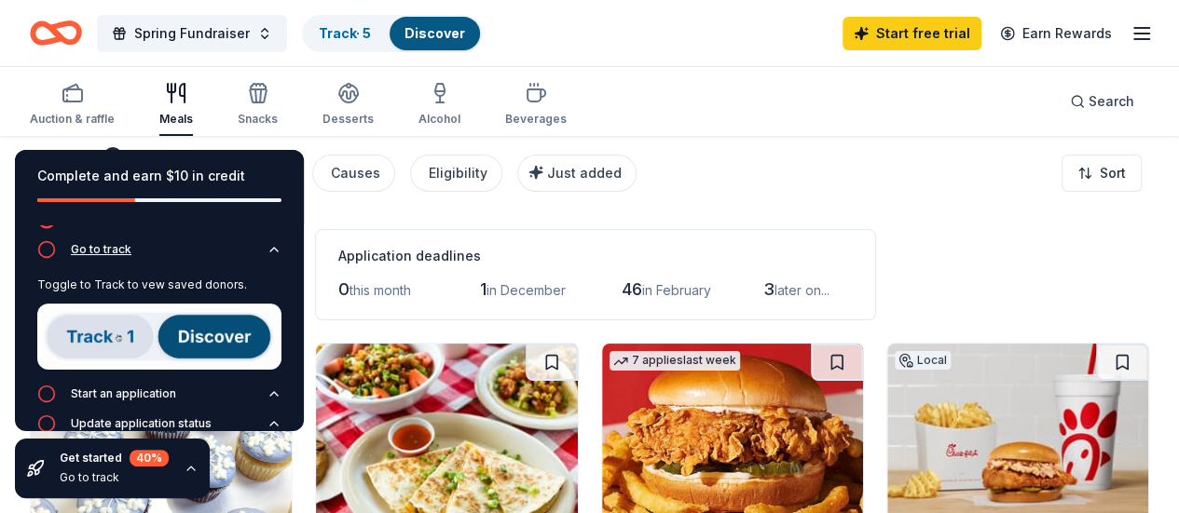
scroll to position [68, 0]
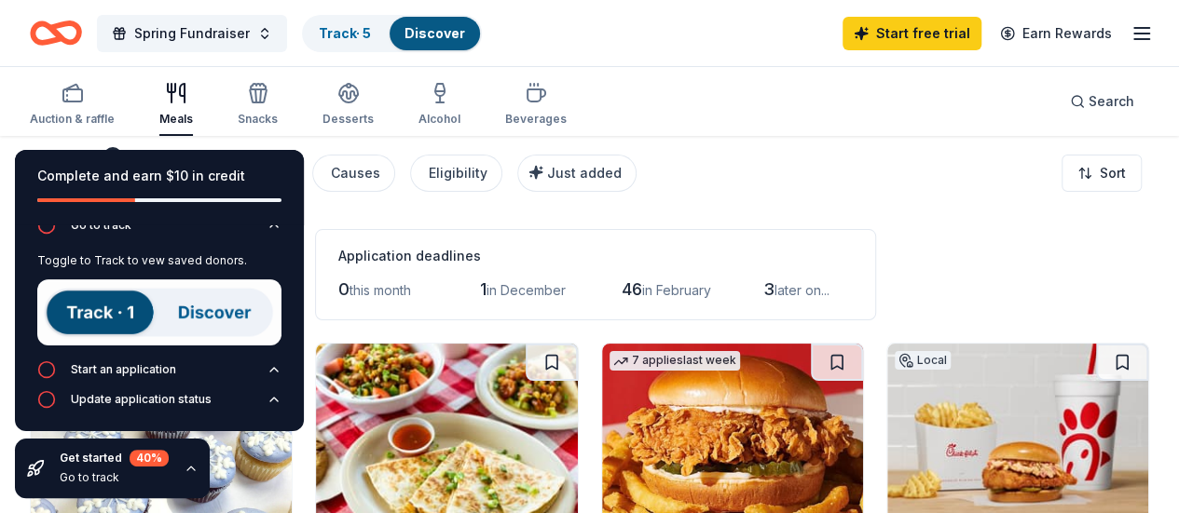
click at [90, 226] on div "Go to track" at bounding box center [101, 225] width 61 height 15
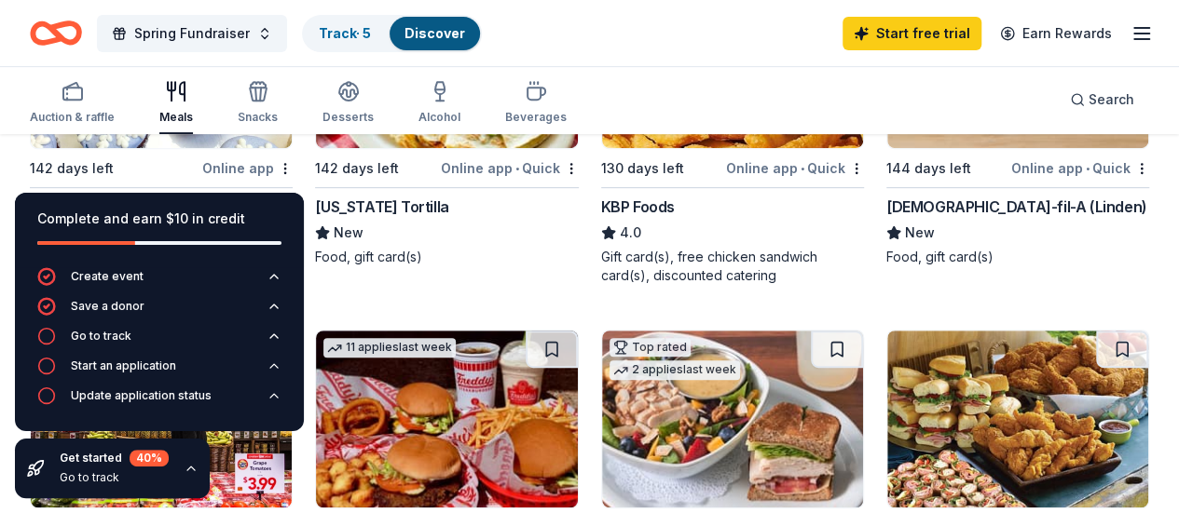
scroll to position [466, 0]
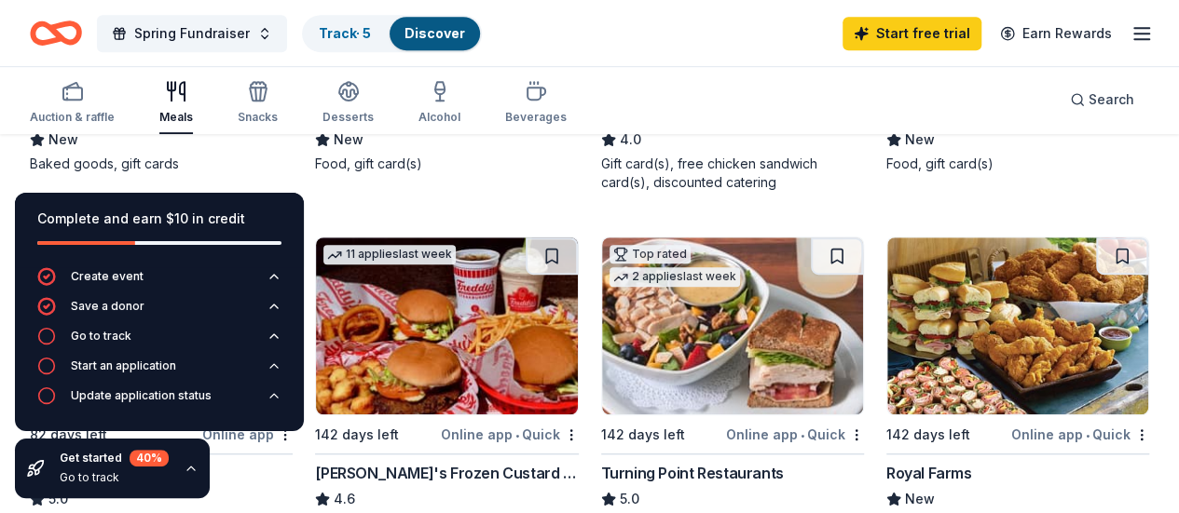
click at [190, 473] on icon "button" at bounding box center [191, 468] width 15 height 15
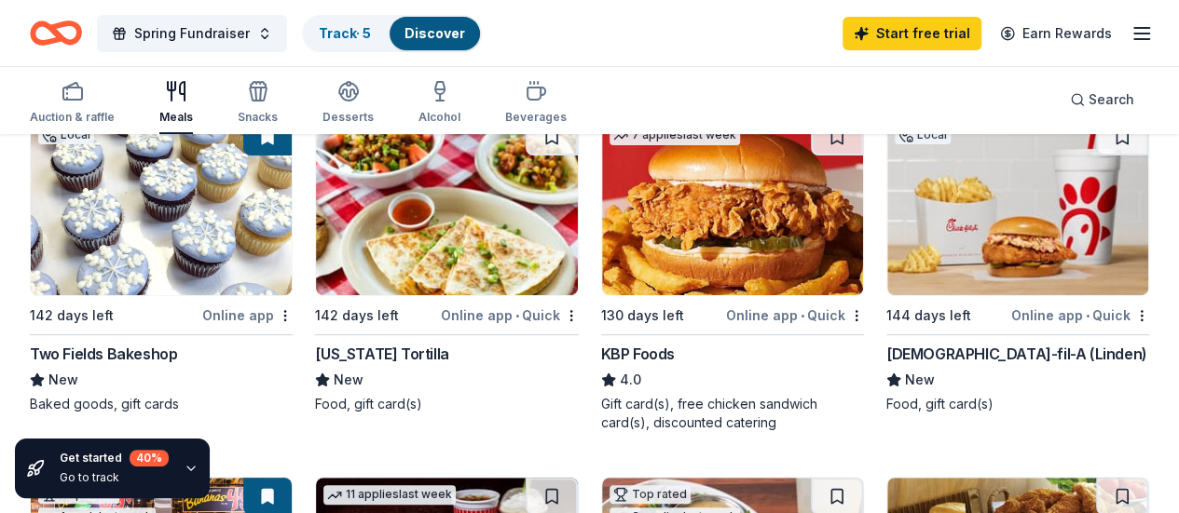
scroll to position [186, 0]
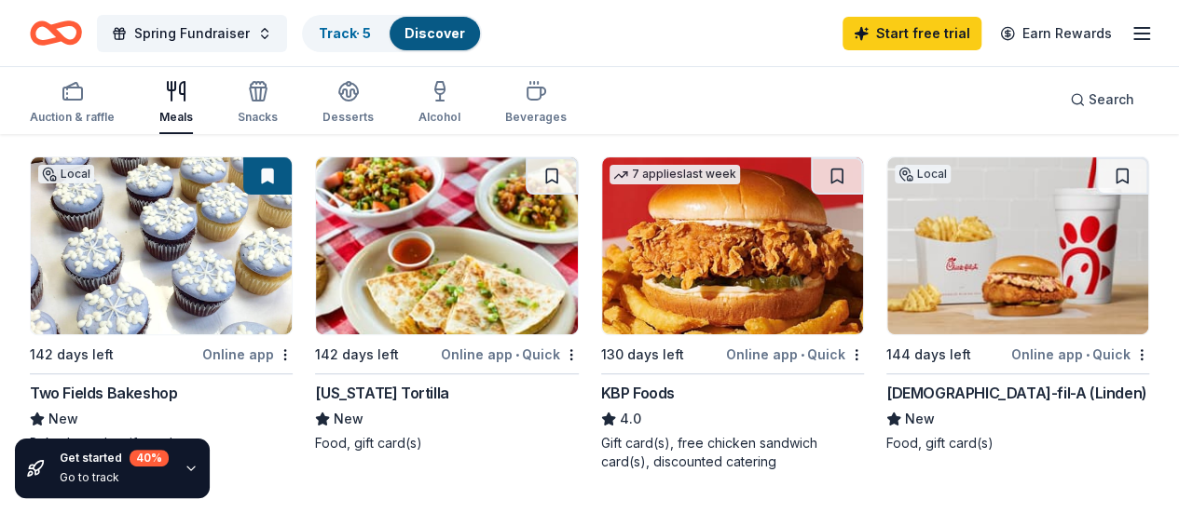
click at [886, 392] on div "Chick-fil-A (Linden)" at bounding box center [1016, 393] width 261 height 22
click at [78, 99] on rect "button" at bounding box center [72, 94] width 19 height 12
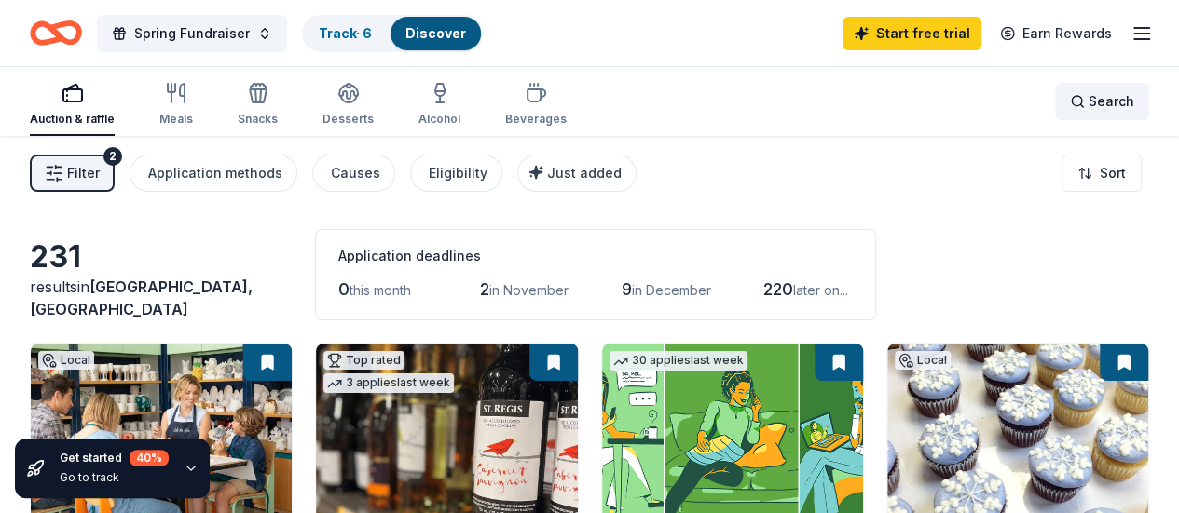
click at [1088, 97] on span "Search" at bounding box center [1111, 101] width 46 height 22
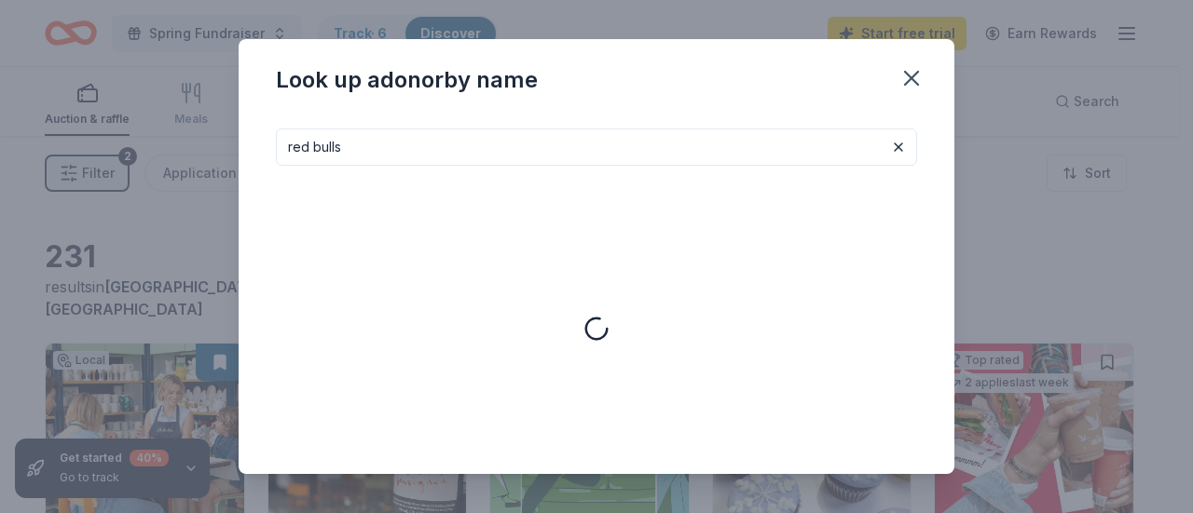
type input "red bulls"
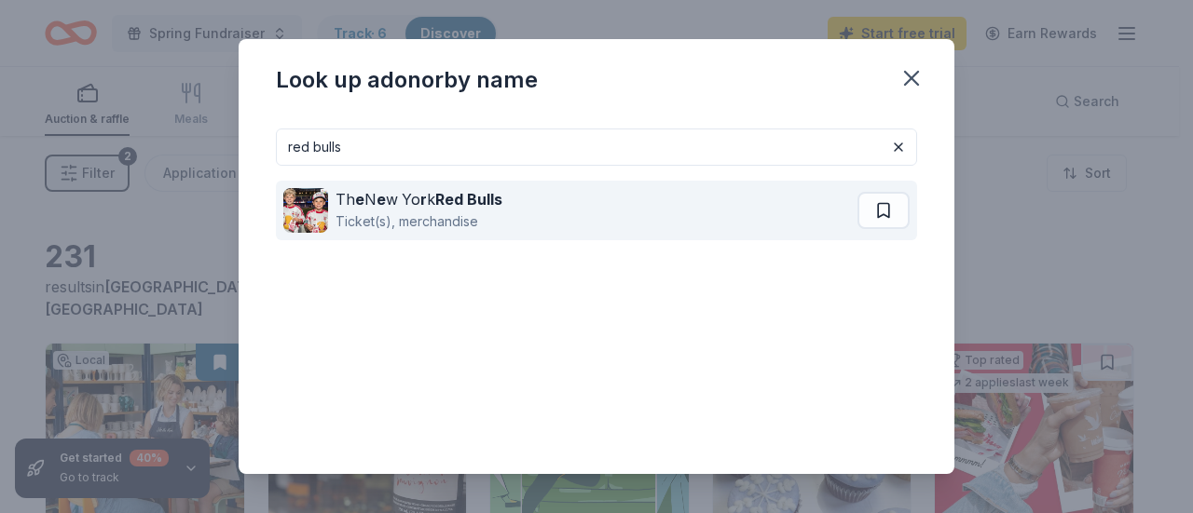
click at [474, 208] on strong "Red Bulls" at bounding box center [468, 199] width 67 height 19
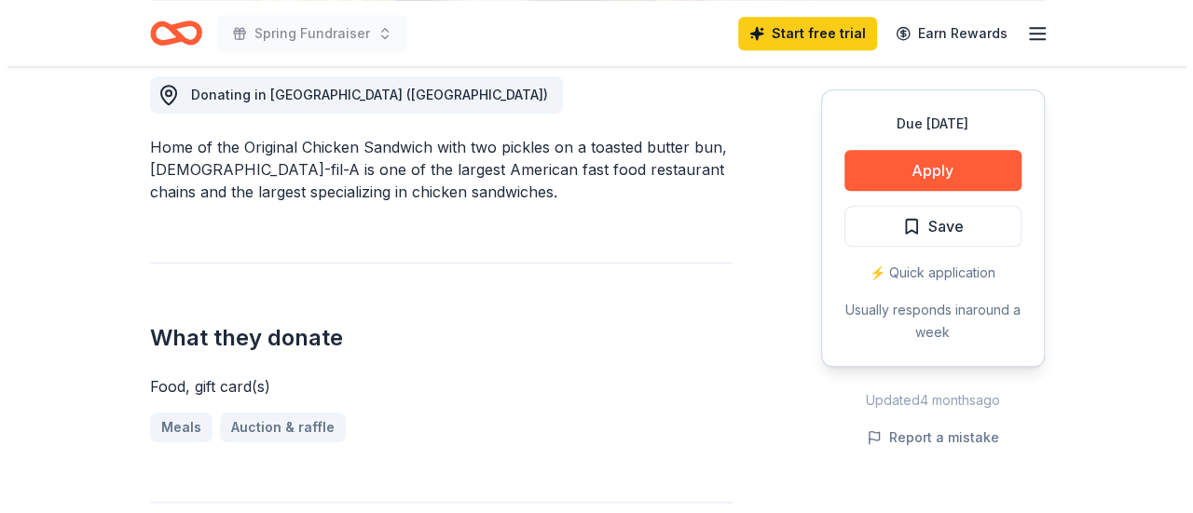
scroll to position [559, 0]
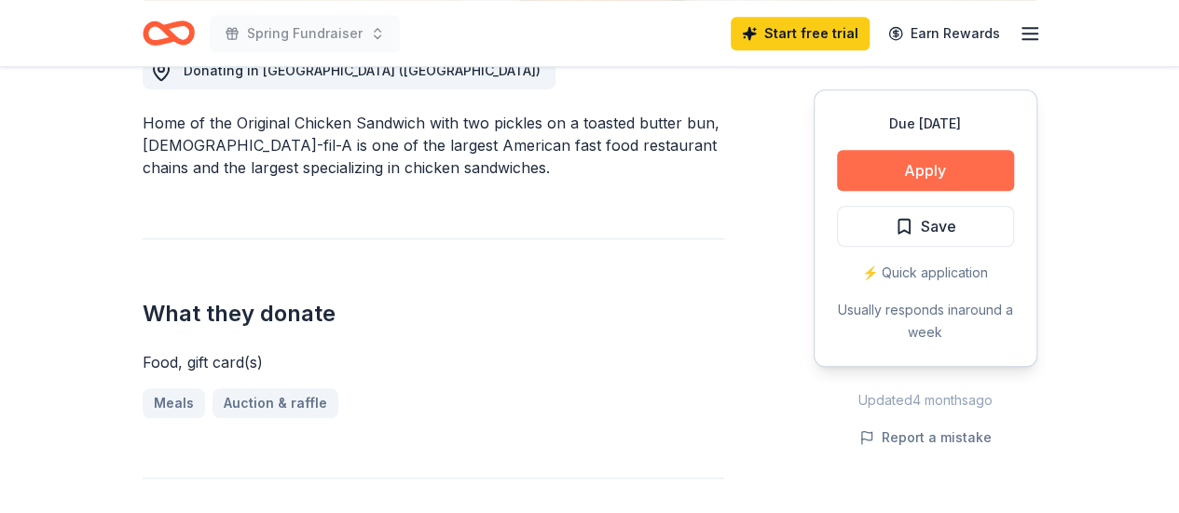
click at [923, 166] on button "Apply" at bounding box center [925, 170] width 177 height 41
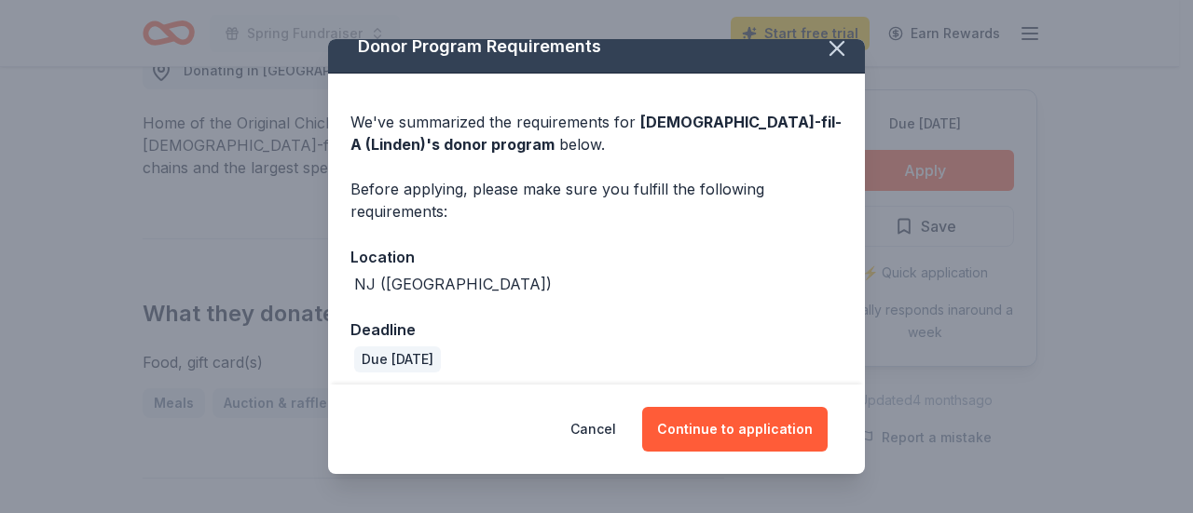
scroll to position [28, 0]
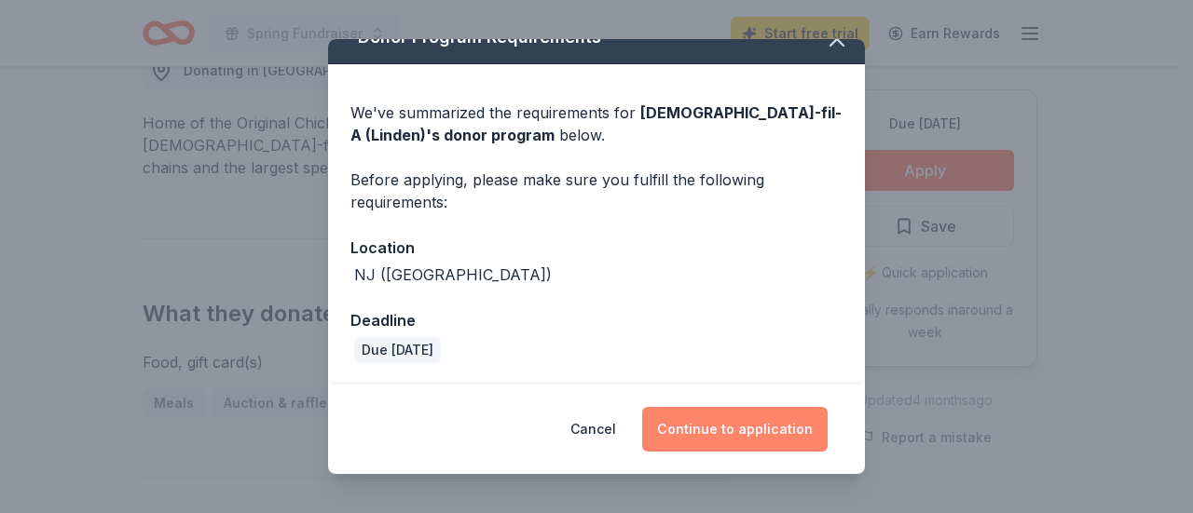
click at [730, 431] on button "Continue to application" at bounding box center [734, 429] width 185 height 45
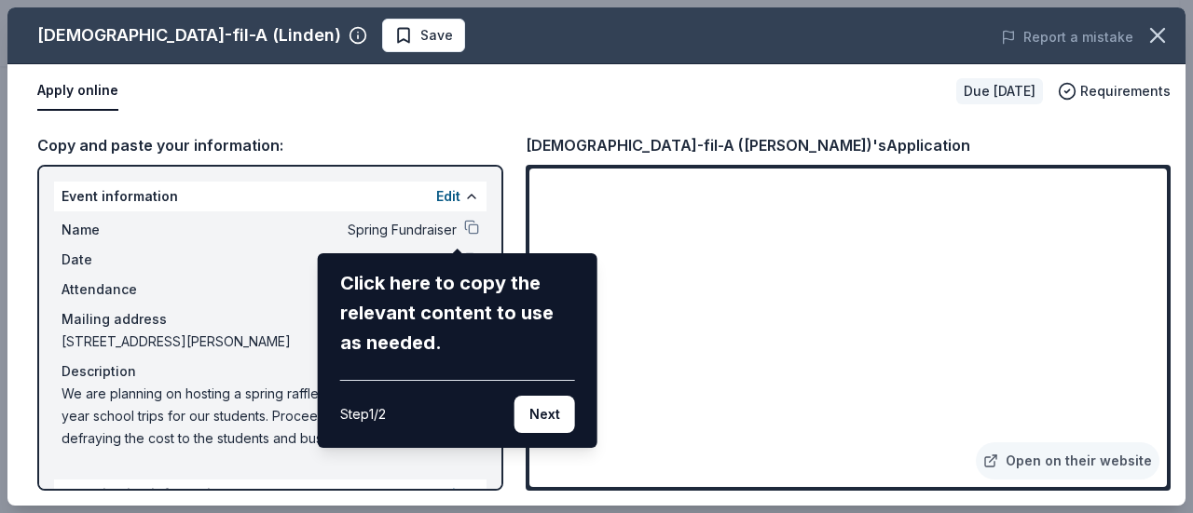
click at [408, 283] on div "Click here to copy the relevant content to use as needed." at bounding box center [457, 312] width 235 height 89
click at [550, 413] on button "Next" at bounding box center [544, 414] width 61 height 37
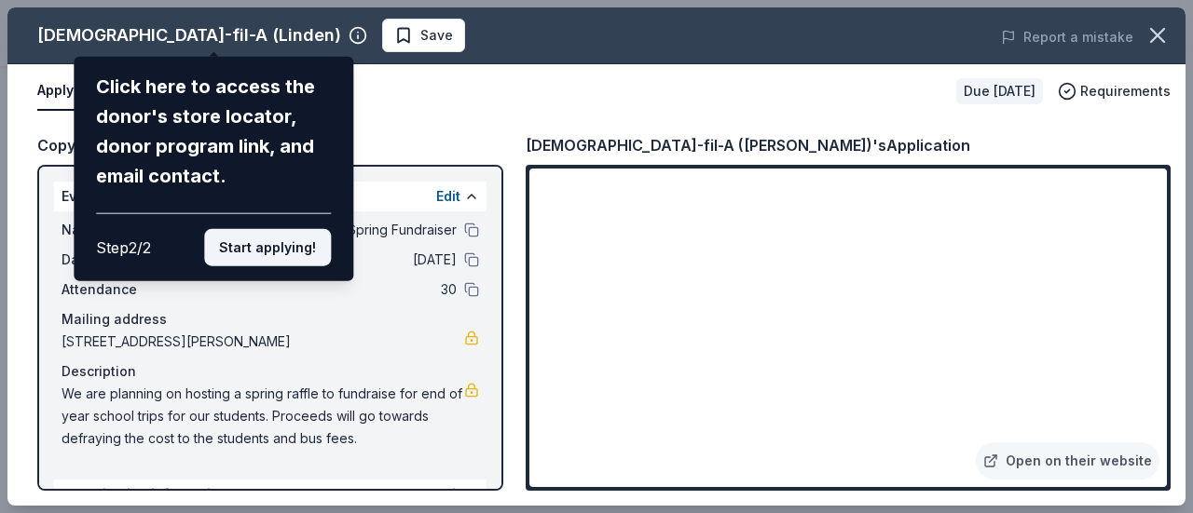
click at [270, 246] on button "Start applying!" at bounding box center [267, 247] width 127 height 37
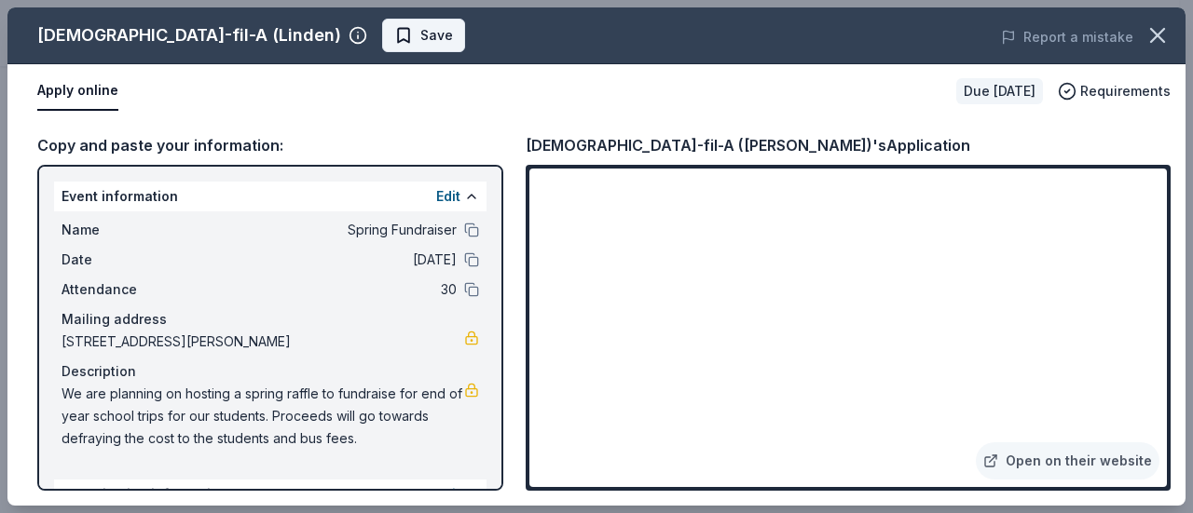
click at [394, 39] on span "Save" at bounding box center [423, 35] width 59 height 22
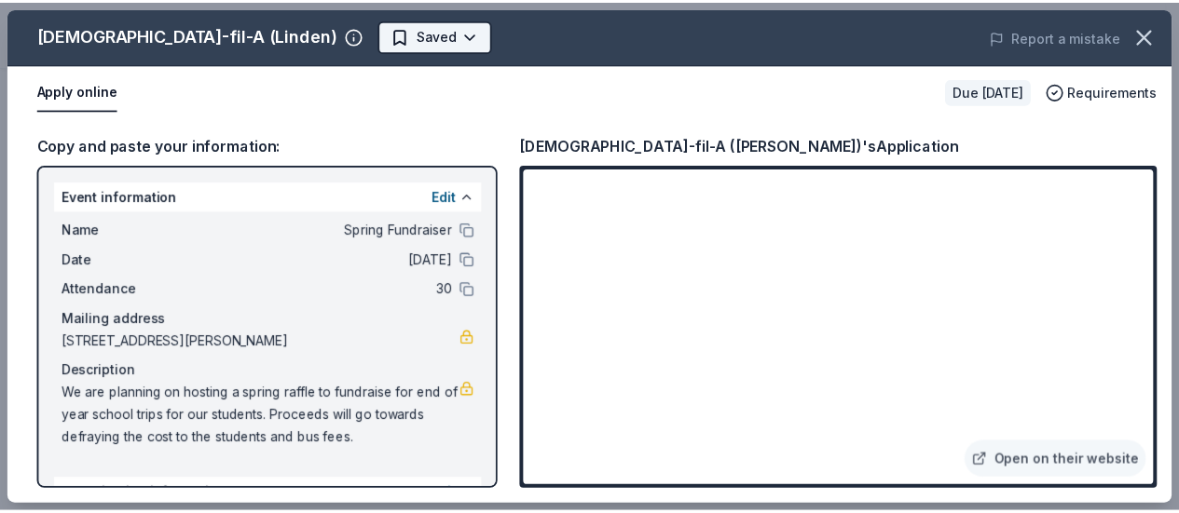
scroll to position [0, 0]
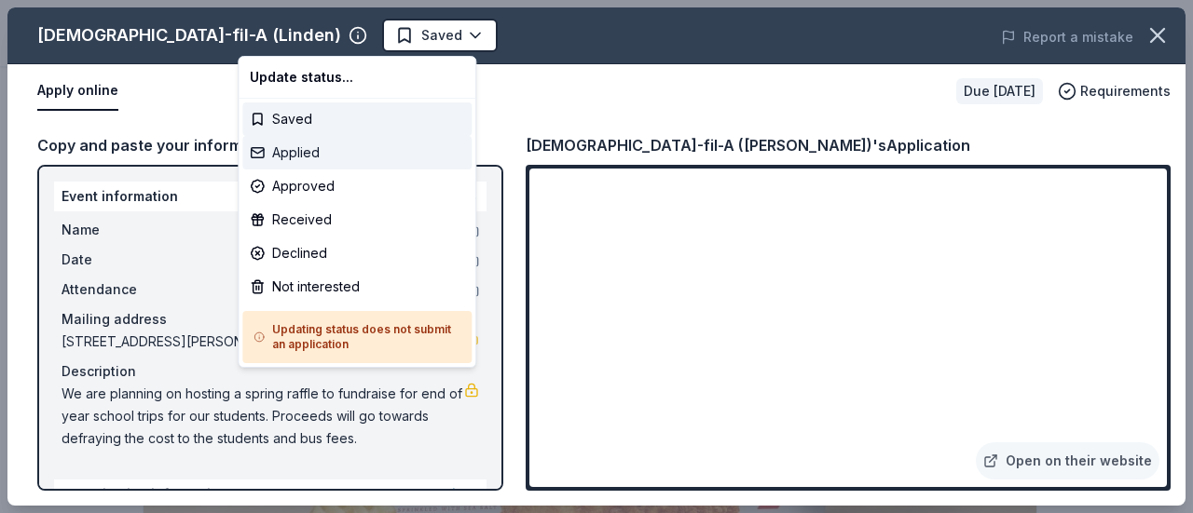
click at [290, 157] on div "Applied" at bounding box center [356, 153] width 229 height 34
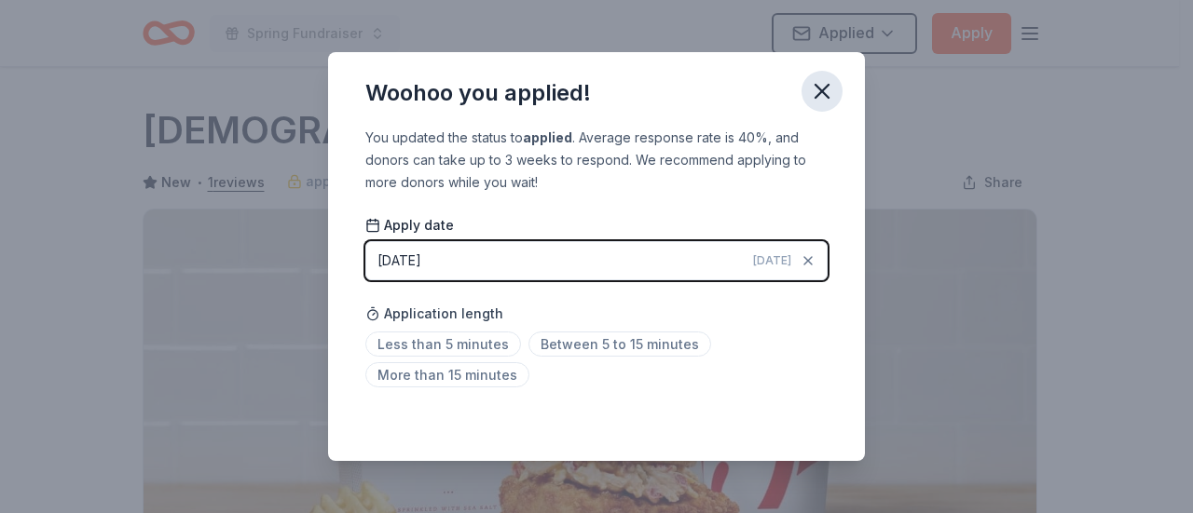
click at [822, 88] on icon "button" at bounding box center [822, 91] width 26 height 26
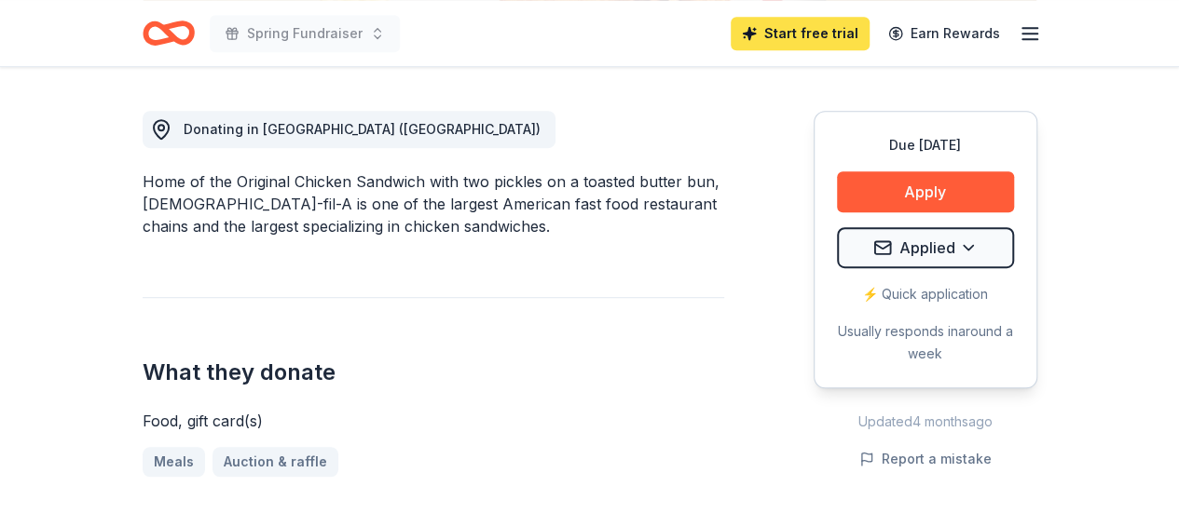
scroll to position [373, 0]
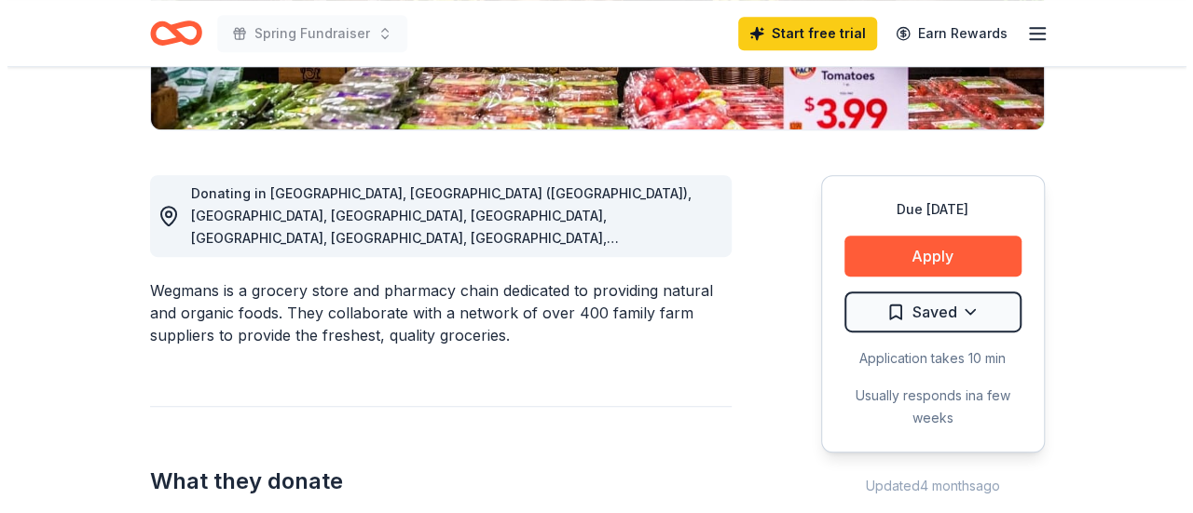
scroll to position [466, 0]
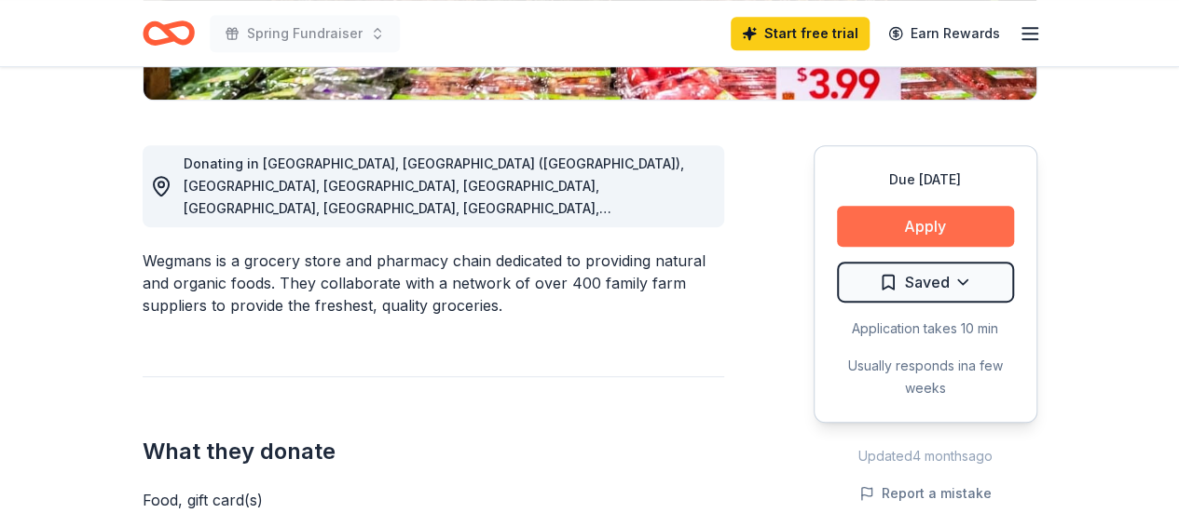
click at [914, 234] on button "Apply" at bounding box center [925, 226] width 177 height 41
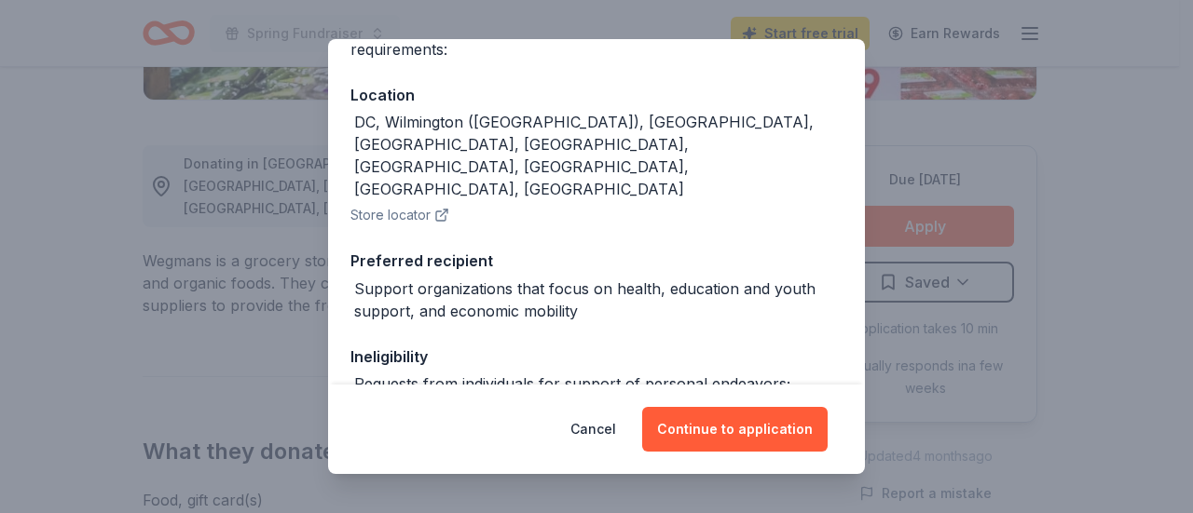
scroll to position [186, 0]
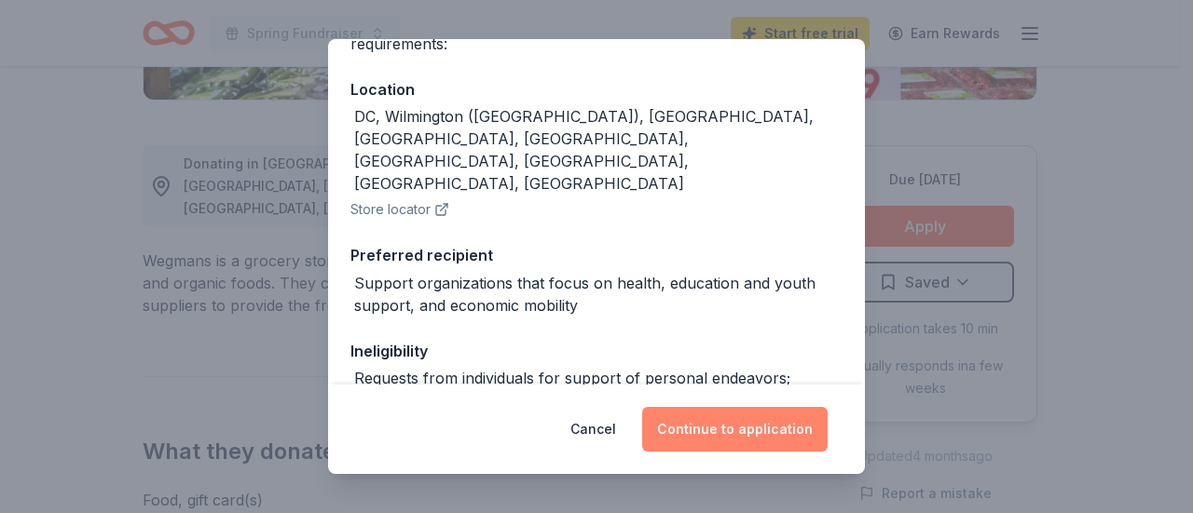
click at [725, 432] on button "Continue to application" at bounding box center [734, 429] width 185 height 45
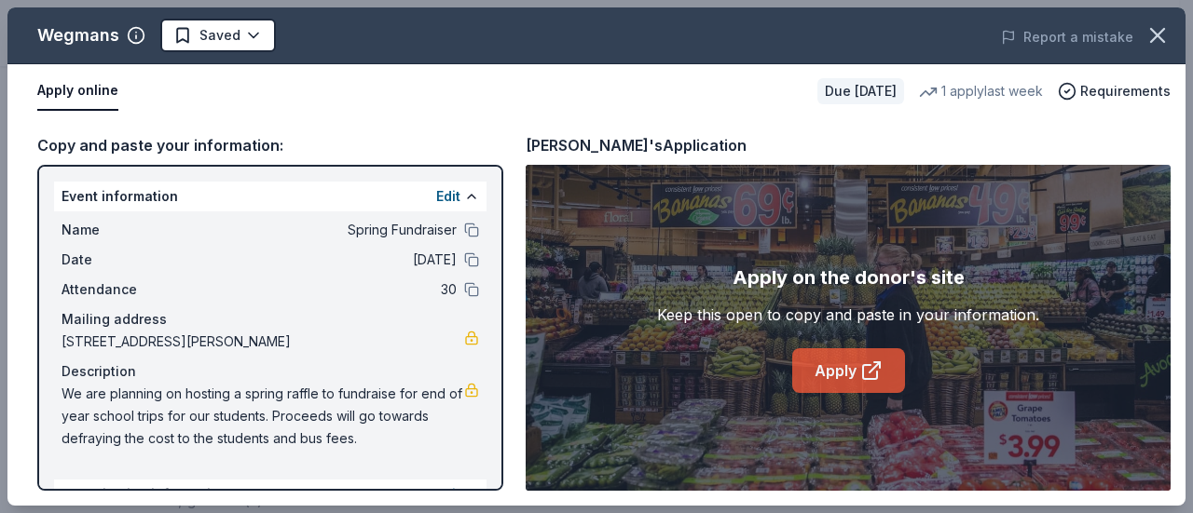
click at [837, 364] on link "Apply" at bounding box center [848, 371] width 113 height 45
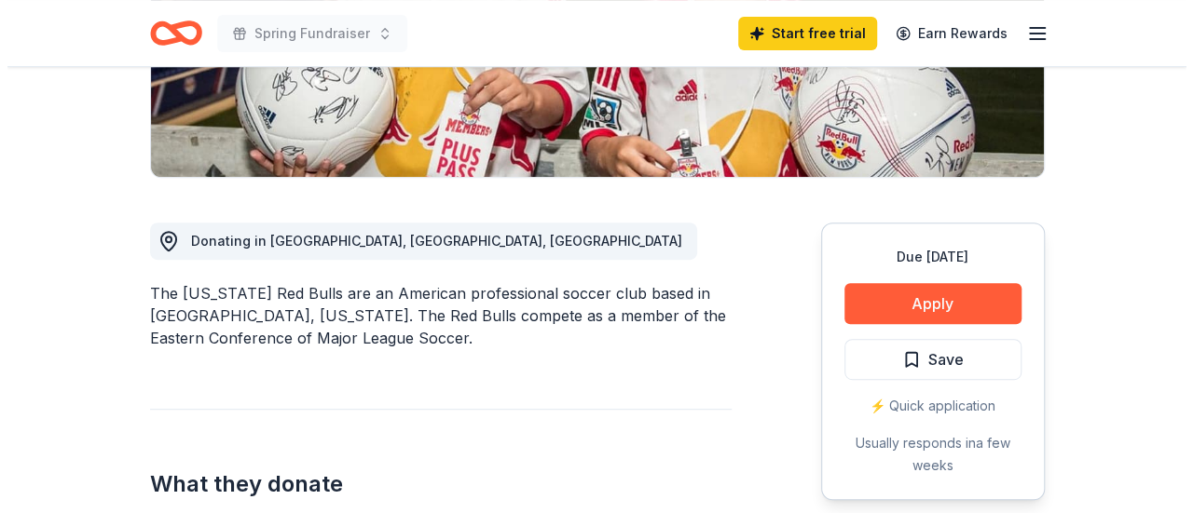
scroll to position [373, 0]
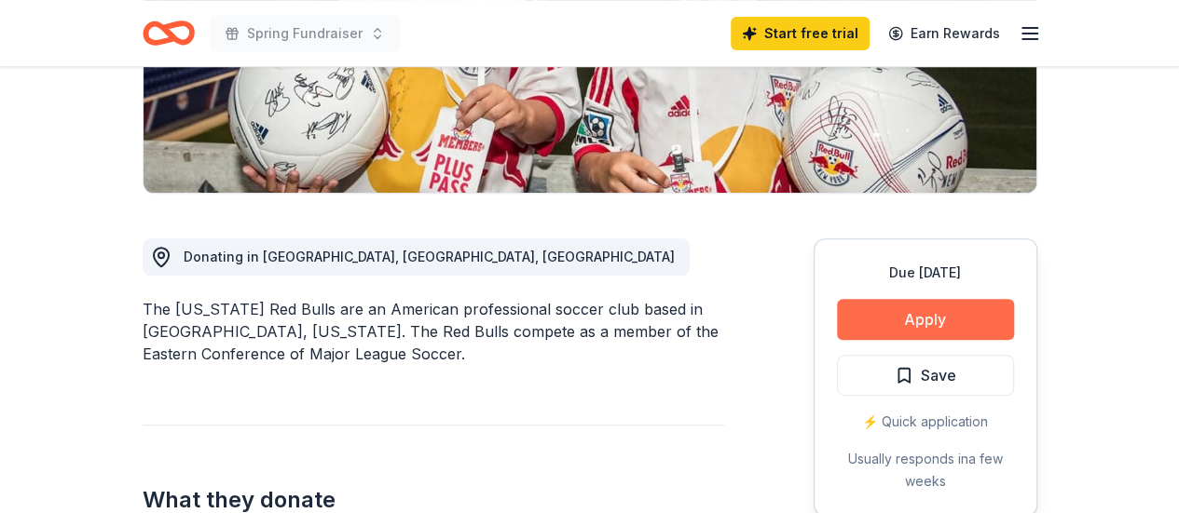
click at [912, 320] on button "Apply" at bounding box center [925, 319] width 177 height 41
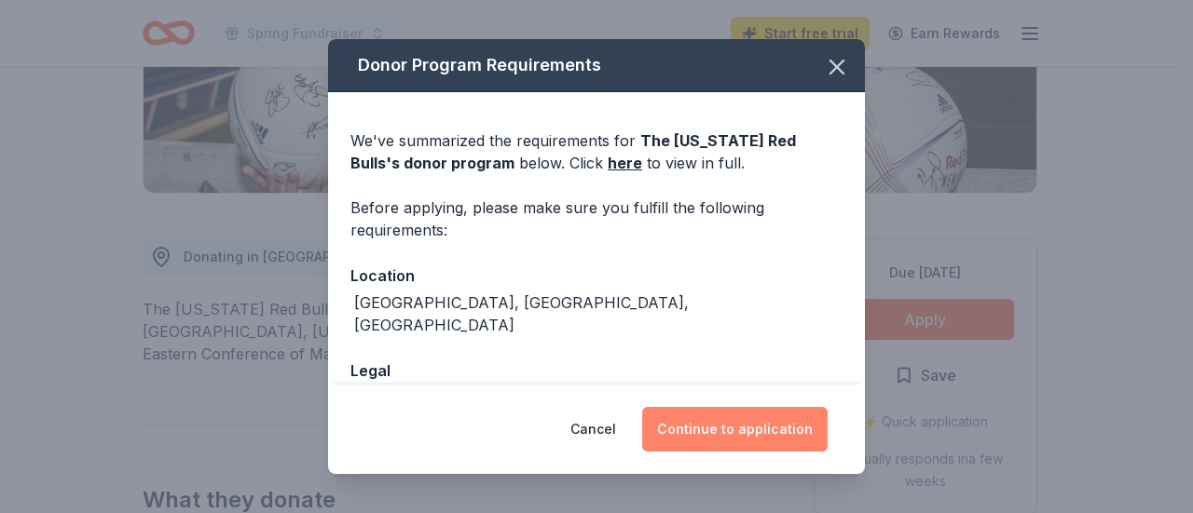
click at [732, 431] on button "Continue to application" at bounding box center [734, 429] width 185 height 45
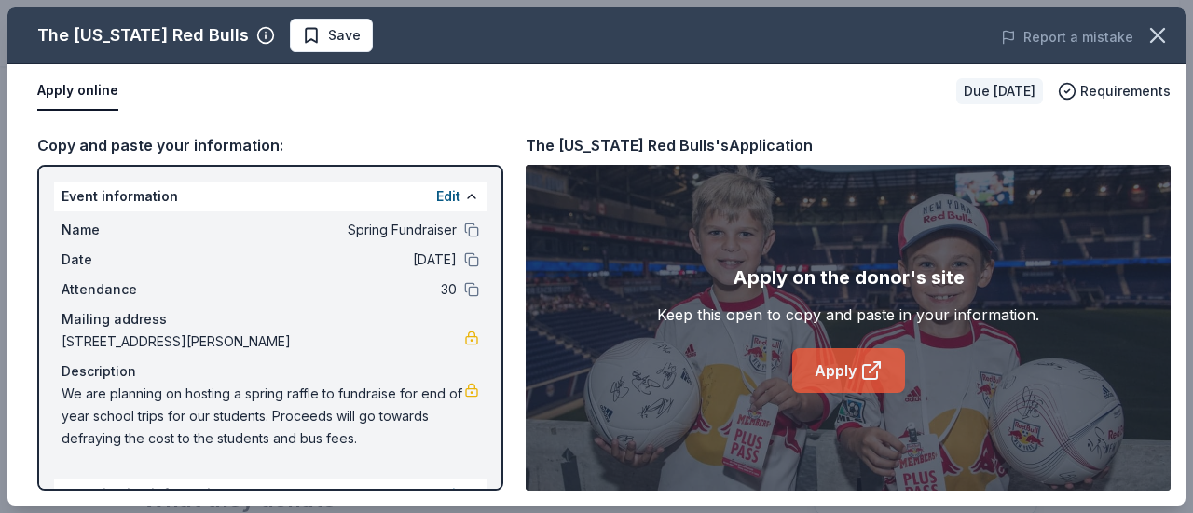
click at [846, 377] on link "Apply" at bounding box center [848, 371] width 113 height 45
click at [332, 31] on span "Save" at bounding box center [344, 35] width 33 height 22
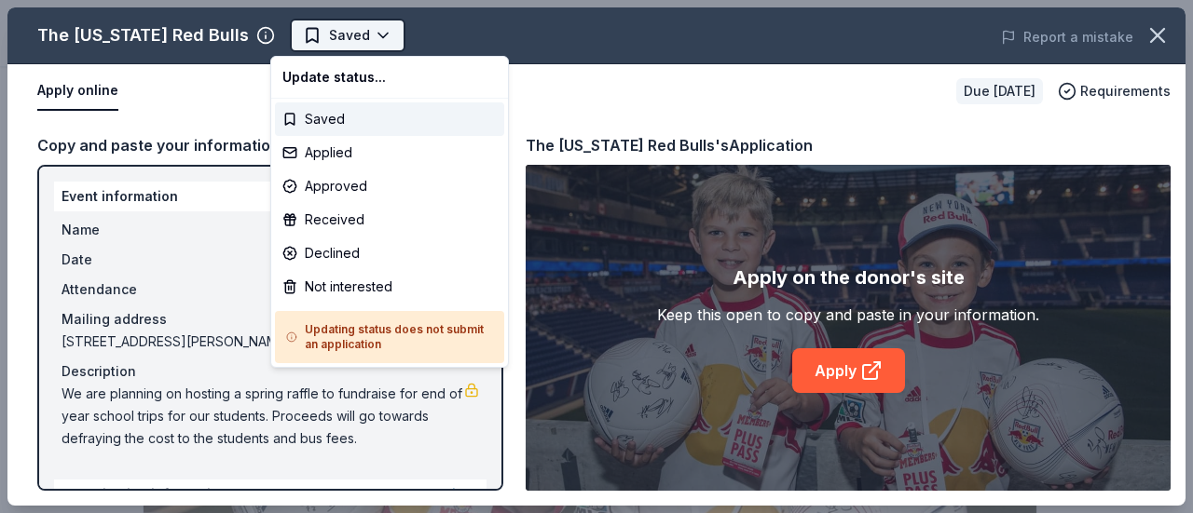
click at [373, 36] on body "Spring Fundraiser Saved Apply Due in 142 days Share The New York Red Bulls 5.0 …" at bounding box center [589, 256] width 1179 height 513
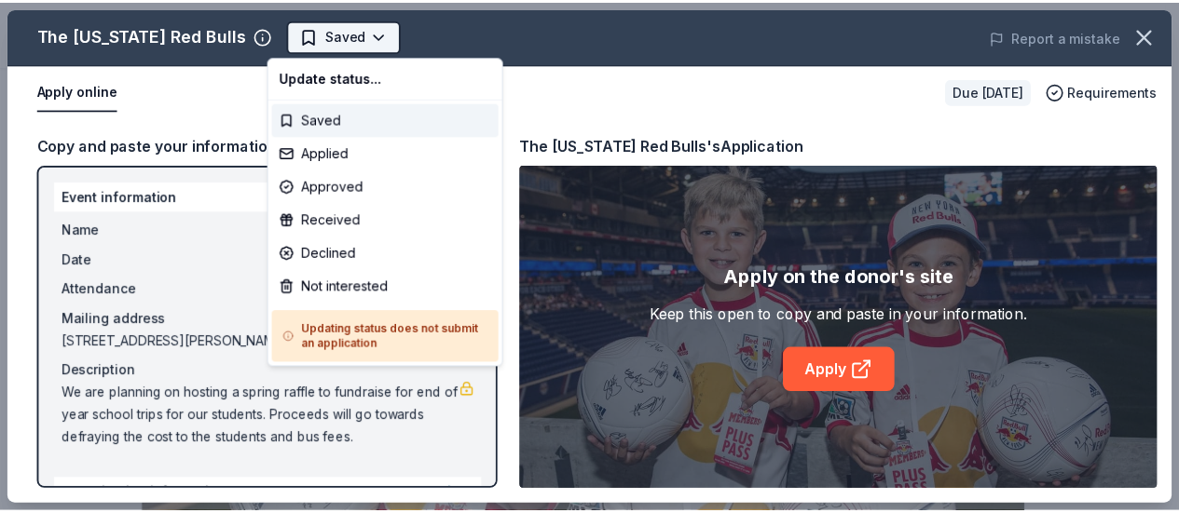
scroll to position [0, 0]
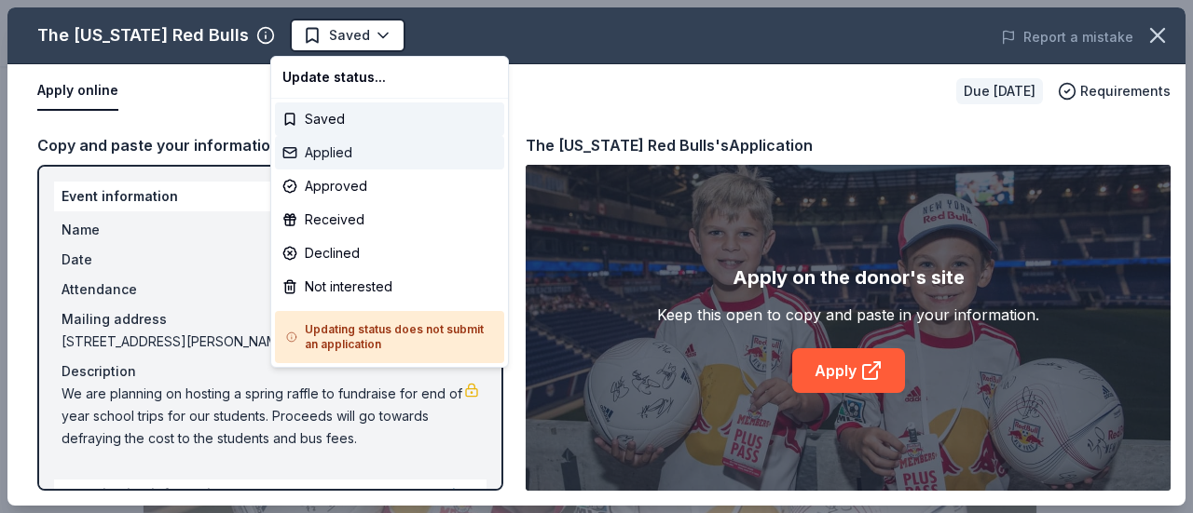
click at [321, 157] on div "Applied" at bounding box center [389, 153] width 229 height 34
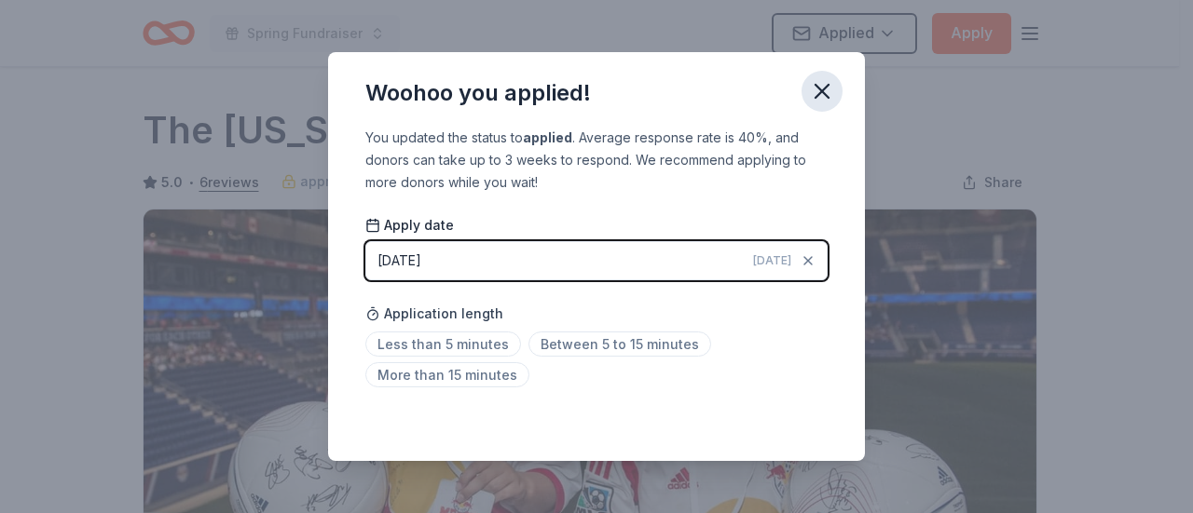
click at [817, 89] on icon "button" at bounding box center [822, 91] width 26 height 26
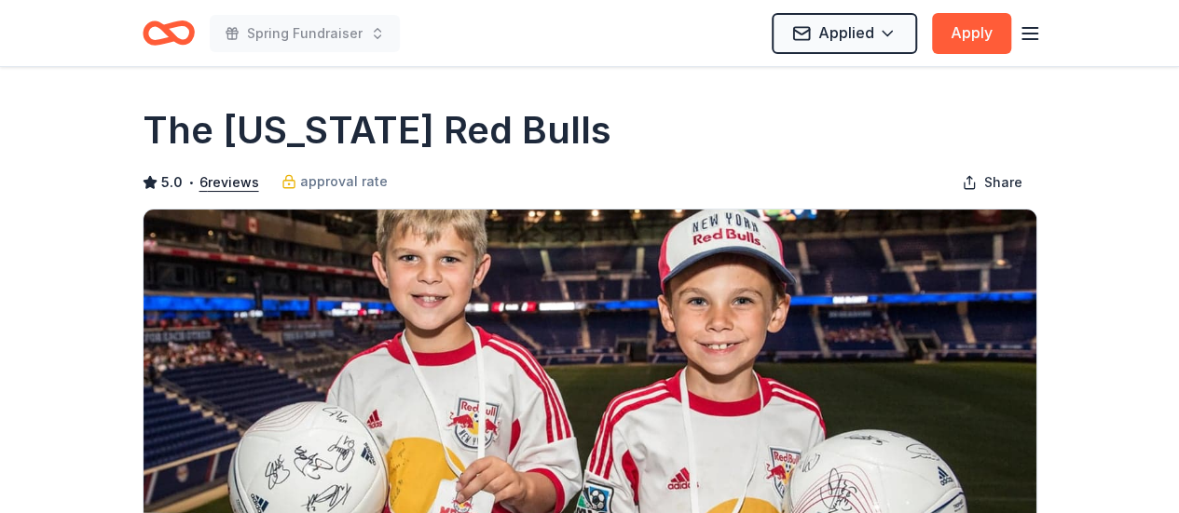
click at [1033, 34] on icon "button" at bounding box center [1030, 33] width 22 height 22
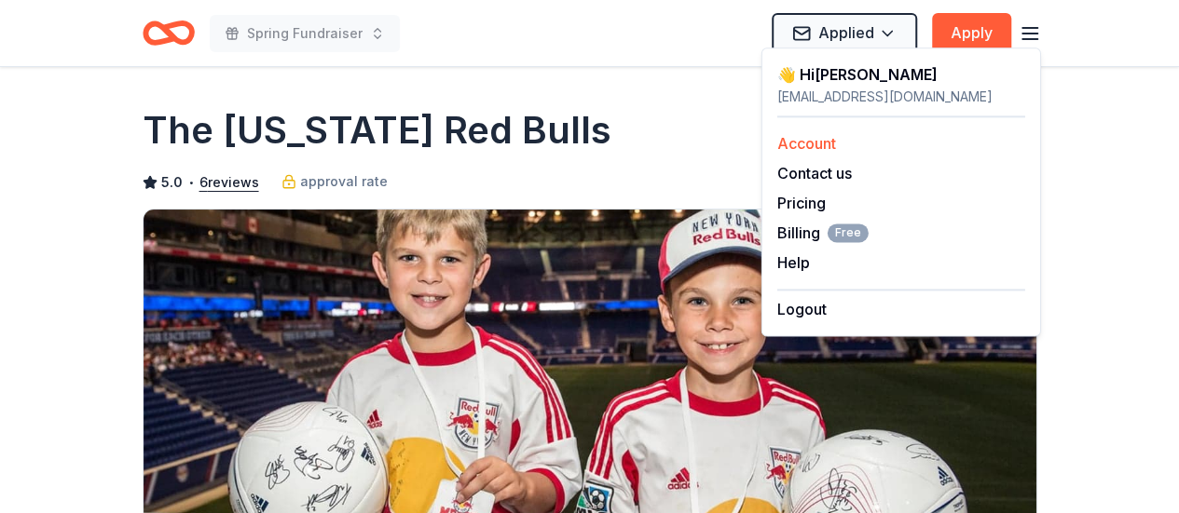
drag, startPoint x: 799, startPoint y: 143, endPoint x: 816, endPoint y: 142, distance: 17.7
click at [799, 143] on link "Account" at bounding box center [806, 143] width 59 height 19
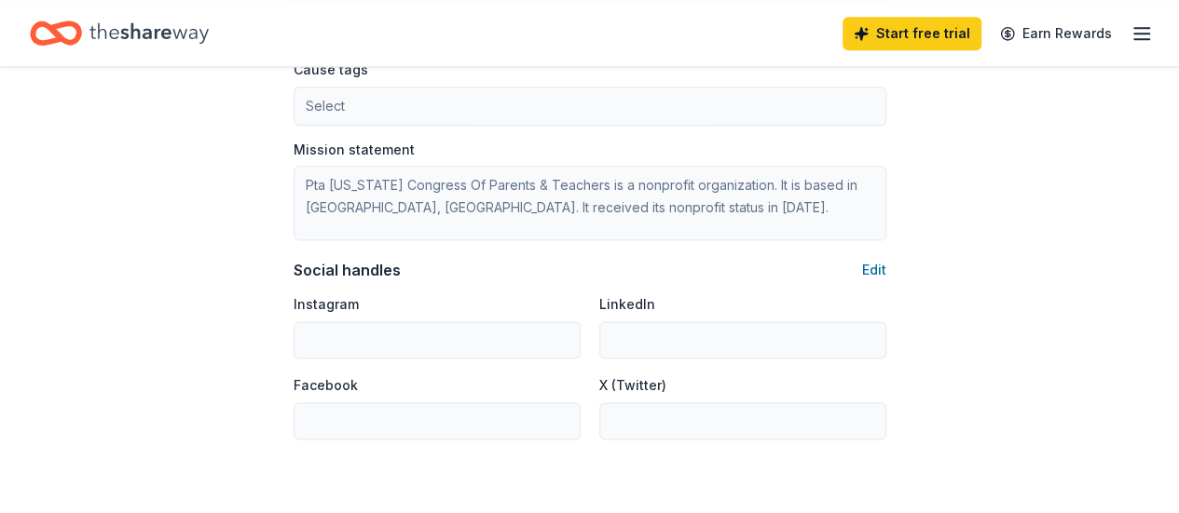
scroll to position [1118, 0]
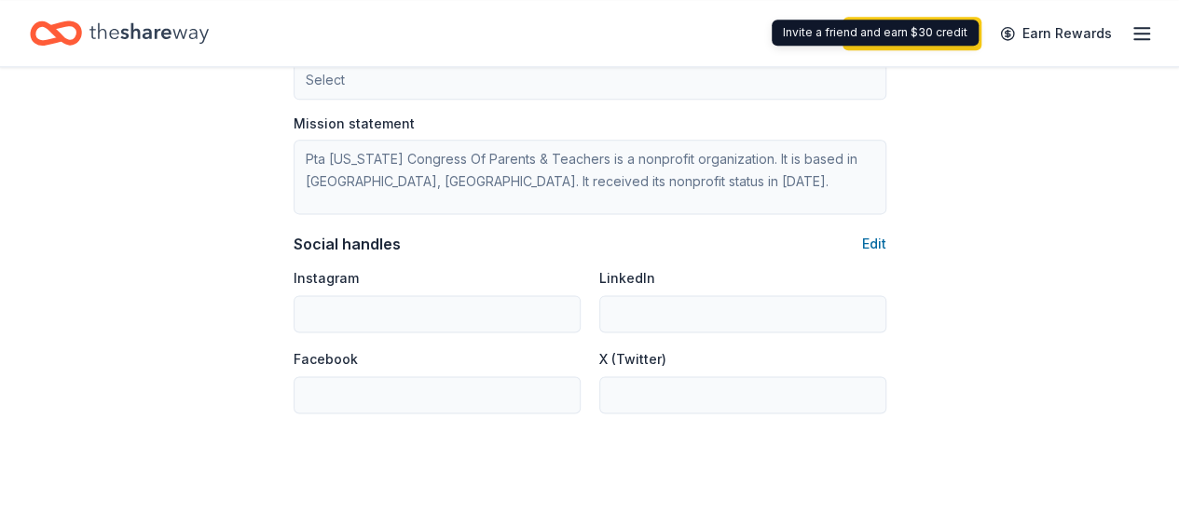
click at [1134, 28] on line "button" at bounding box center [1141, 28] width 15 height 0
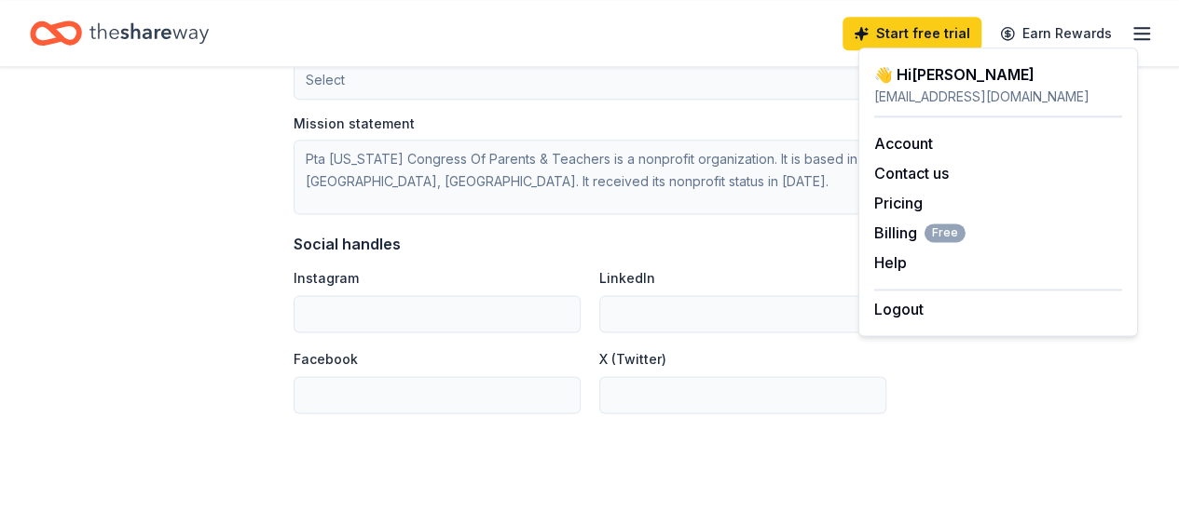
drag, startPoint x: 110, startPoint y: 31, endPoint x: 148, endPoint y: 42, distance: 39.8
click at [111, 31] on icon "Home" at bounding box center [148, 33] width 119 height 38
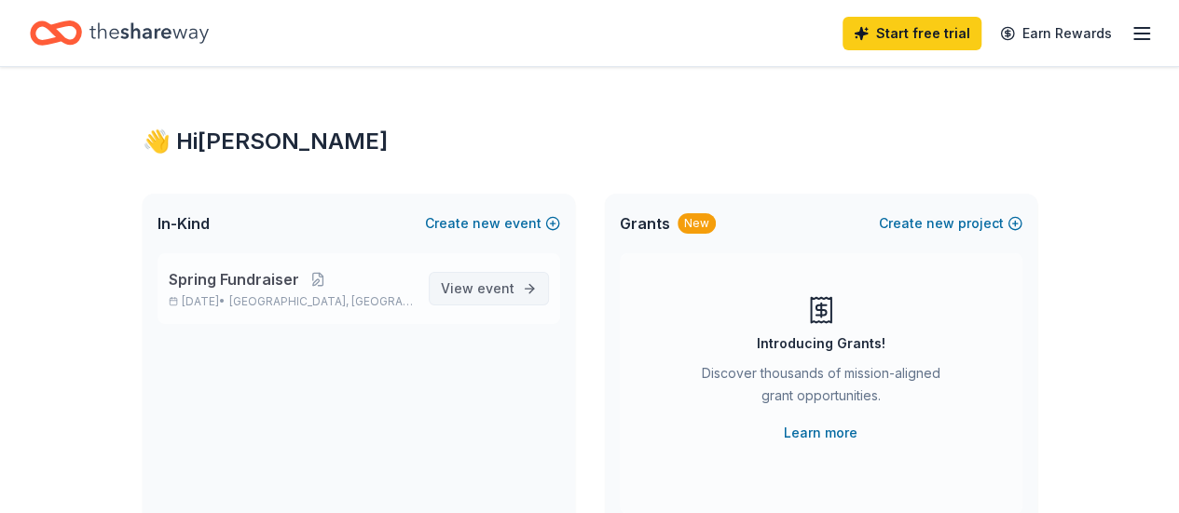
click at [494, 292] on span "event" at bounding box center [495, 288] width 37 height 16
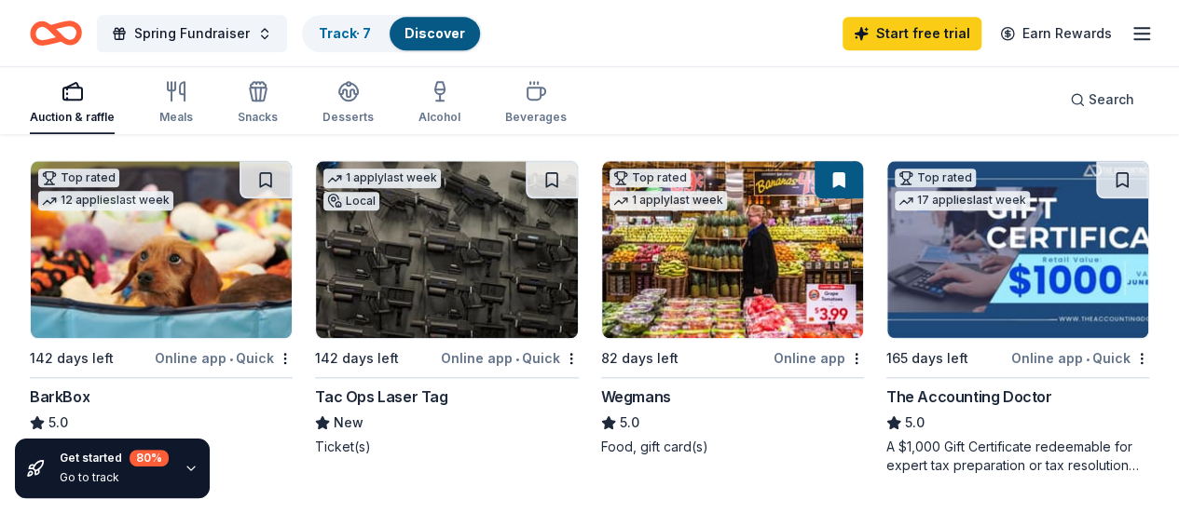
scroll to position [932, 0]
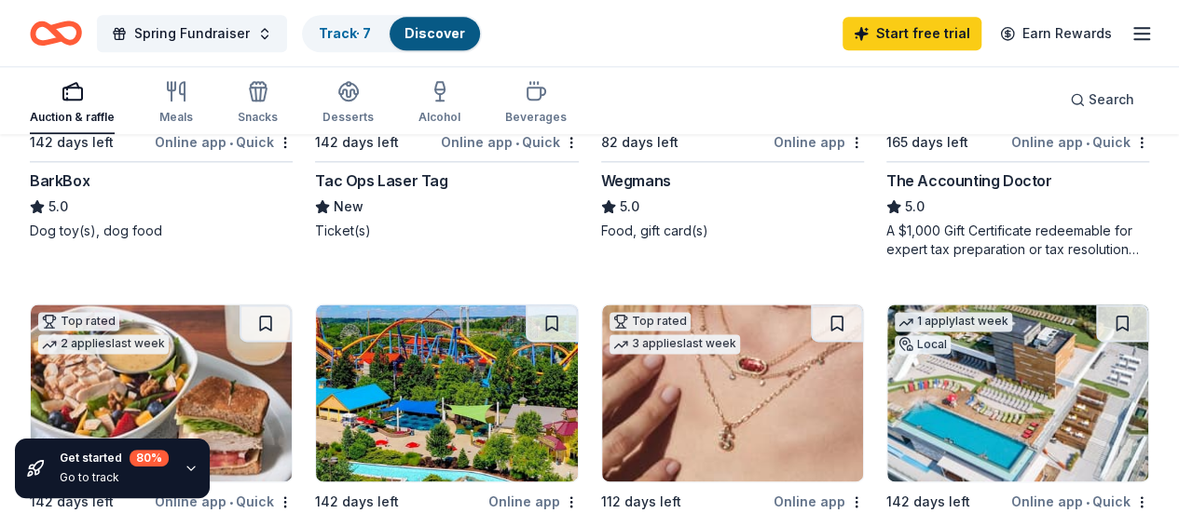
scroll to position [1211, 0]
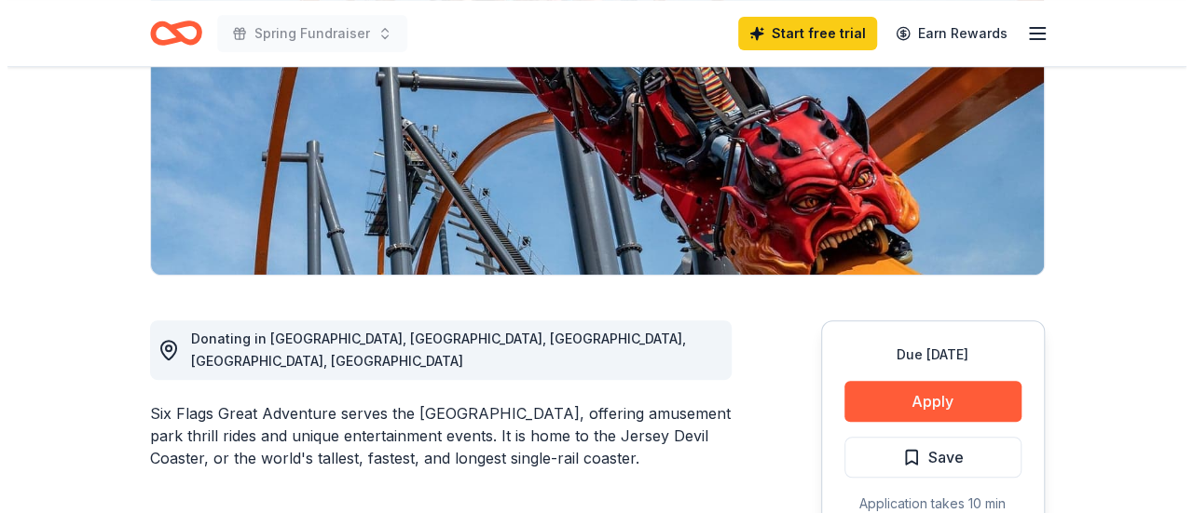
scroll to position [373, 0]
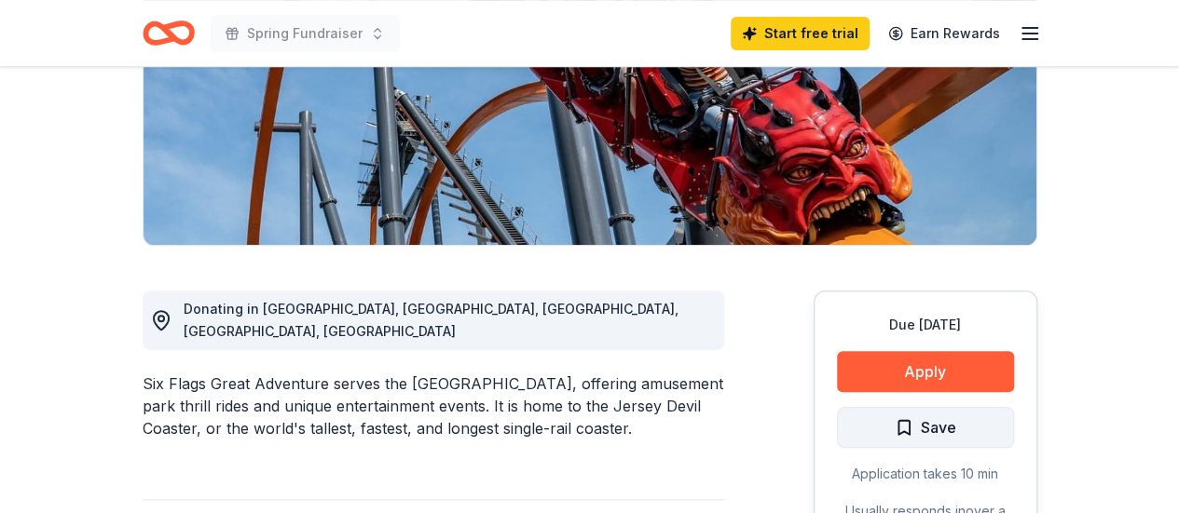
click at [921, 416] on span "Save" at bounding box center [938, 428] width 35 height 24
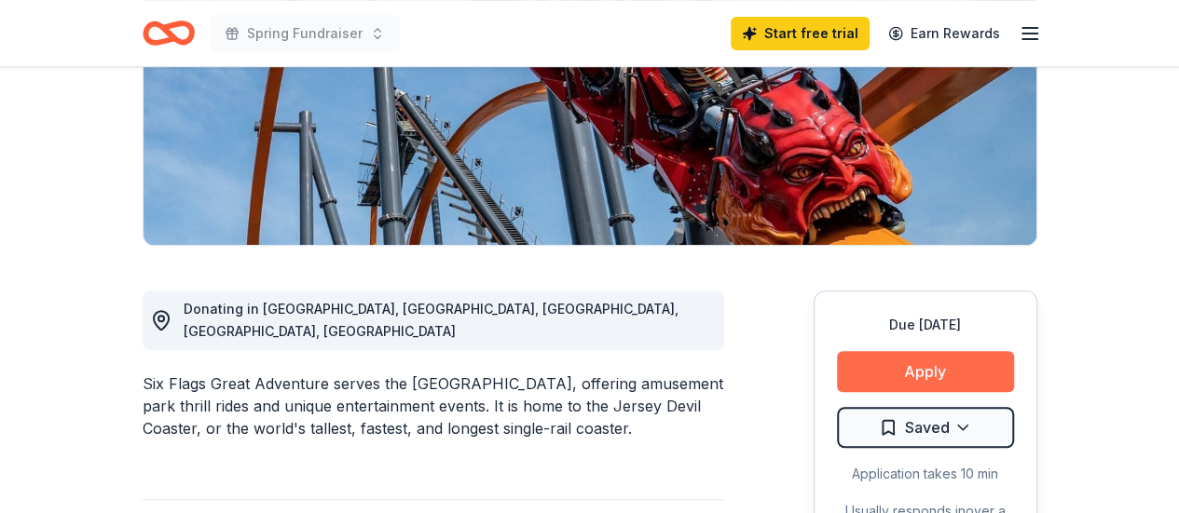
click at [951, 351] on button "Apply" at bounding box center [925, 371] width 177 height 41
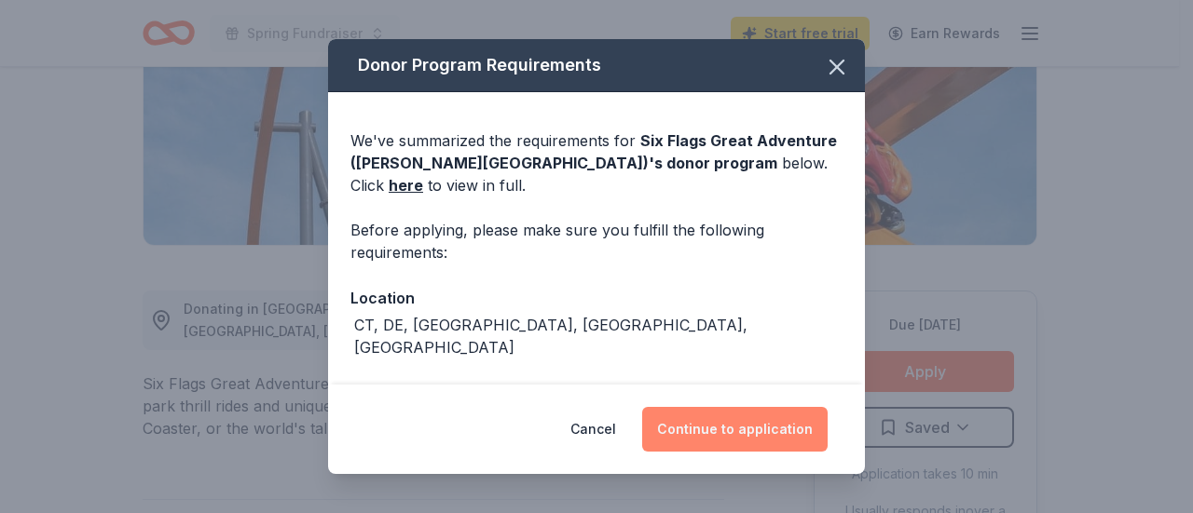
click at [757, 426] on button "Continue to application" at bounding box center [734, 429] width 185 height 45
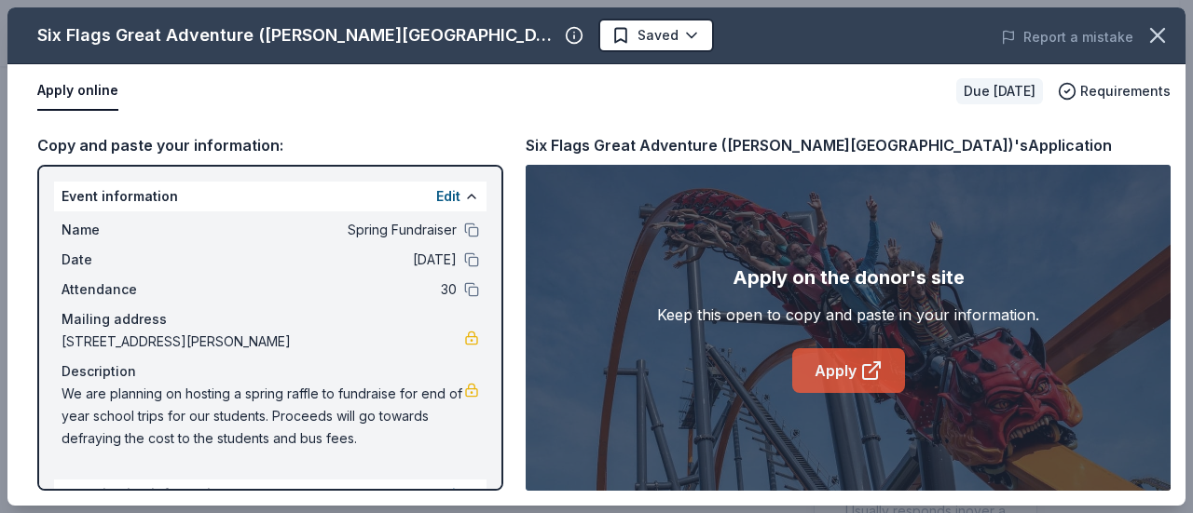
click at [857, 368] on link "Apply" at bounding box center [848, 371] width 113 height 45
click at [852, 378] on link "Apply" at bounding box center [848, 371] width 113 height 45
click at [872, 375] on icon at bounding box center [871, 371] width 22 height 22
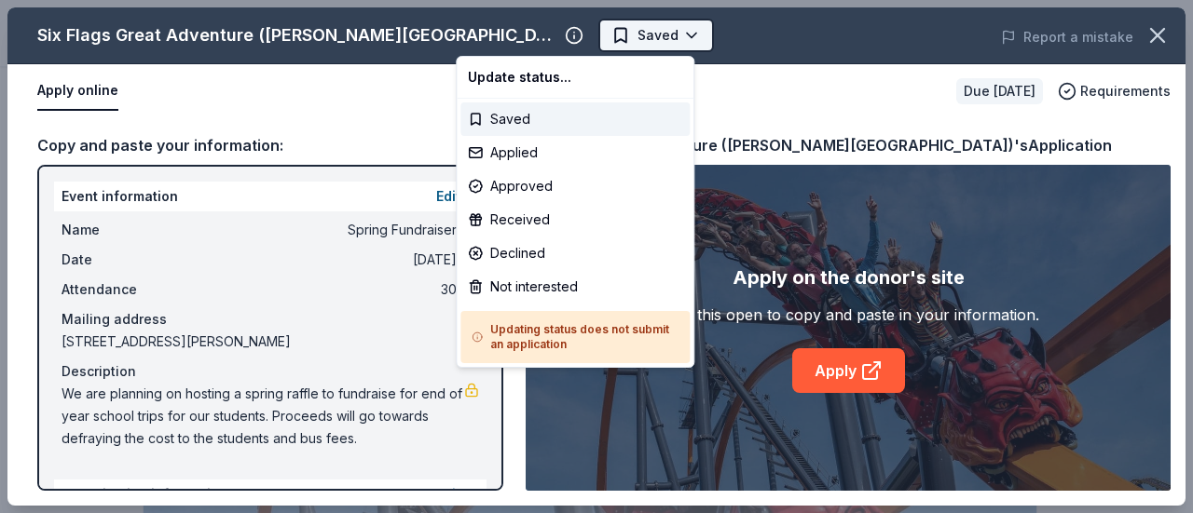
scroll to position [0, 0]
click at [540, 38] on html "Spring Fundraiser Saved Apply Due [DATE] Share Six Flags Great Adventure ([PERS…" at bounding box center [596, 256] width 1193 height 513
click at [508, 124] on div "Saved" at bounding box center [574, 120] width 229 height 34
